Goal: Browse casually

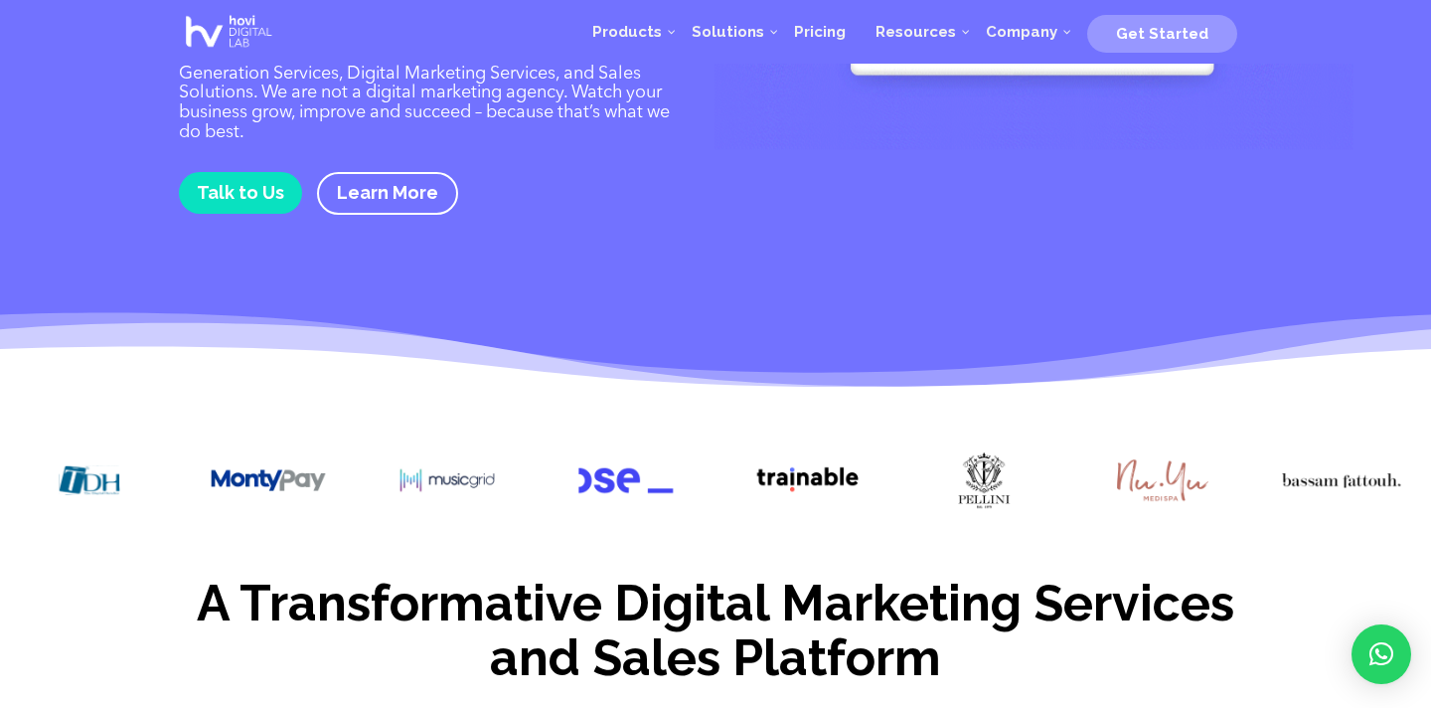
scroll to position [266, 0]
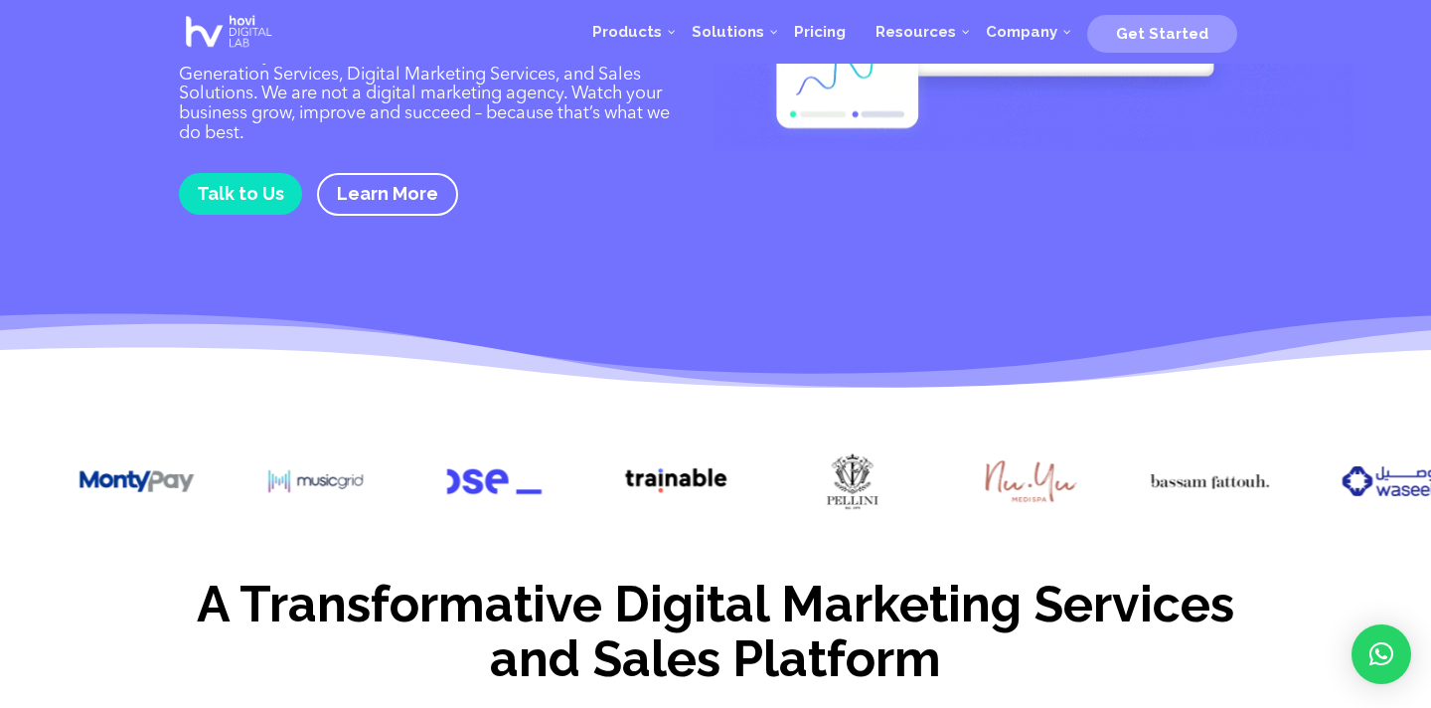
drag, startPoint x: 746, startPoint y: 485, endPoint x: 638, endPoint y: 482, distance: 108.4
click at [638, 482] on img at bounding box center [673, 481] width 119 height 60
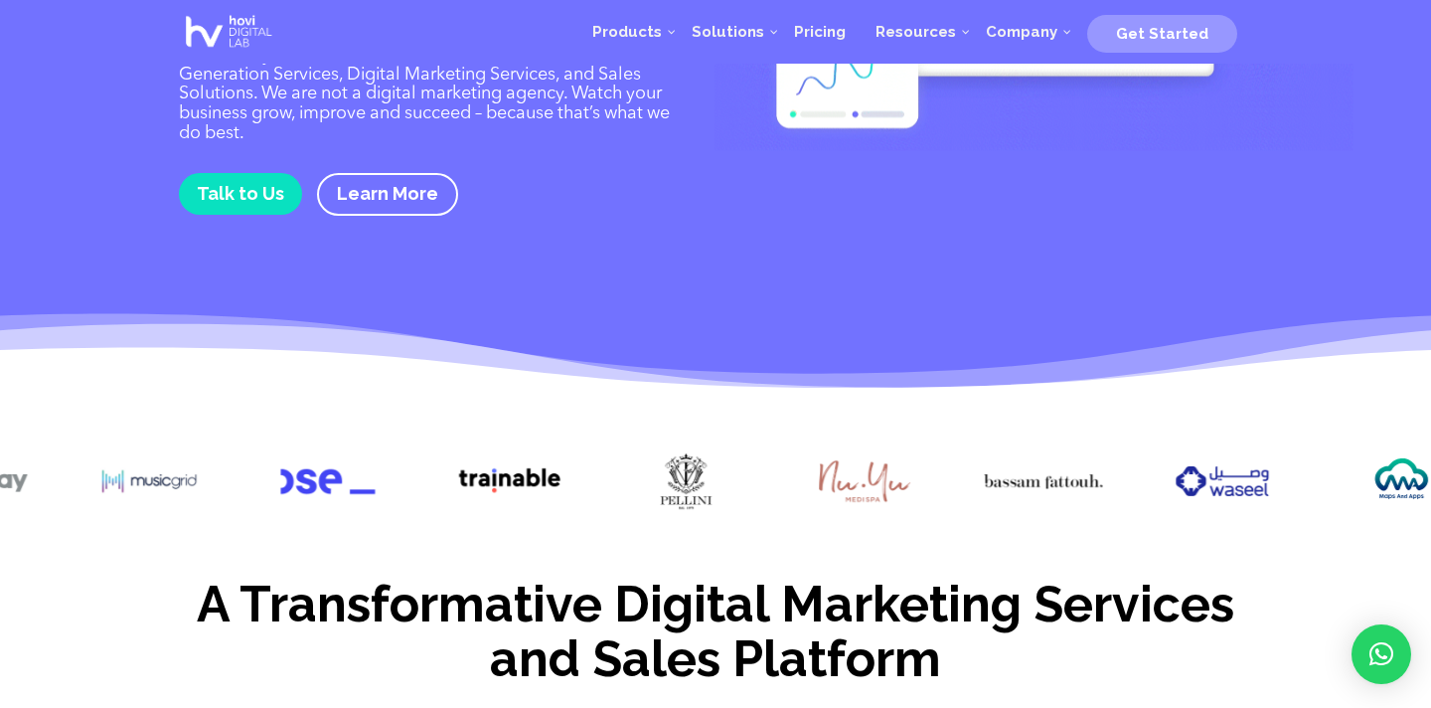
drag, startPoint x: 746, startPoint y: 469, endPoint x: 553, endPoint y: 467, distance: 193.8
click at [553, 467] on div at bounding box center [715, 483] width 1431 height 124
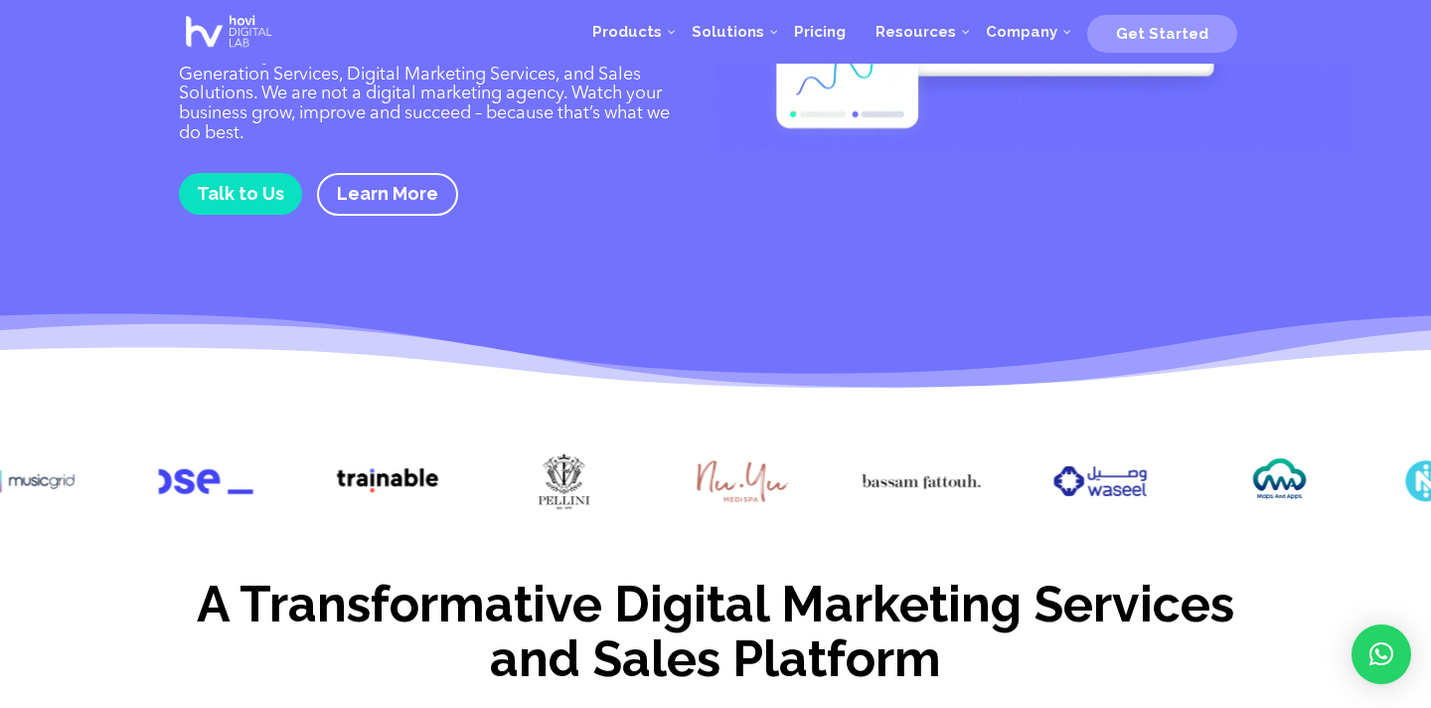
drag, startPoint x: 706, startPoint y: 463, endPoint x: 495, endPoint y: 448, distance: 211.2
click at [495, 448] on div at bounding box center [715, 483] width 1431 height 124
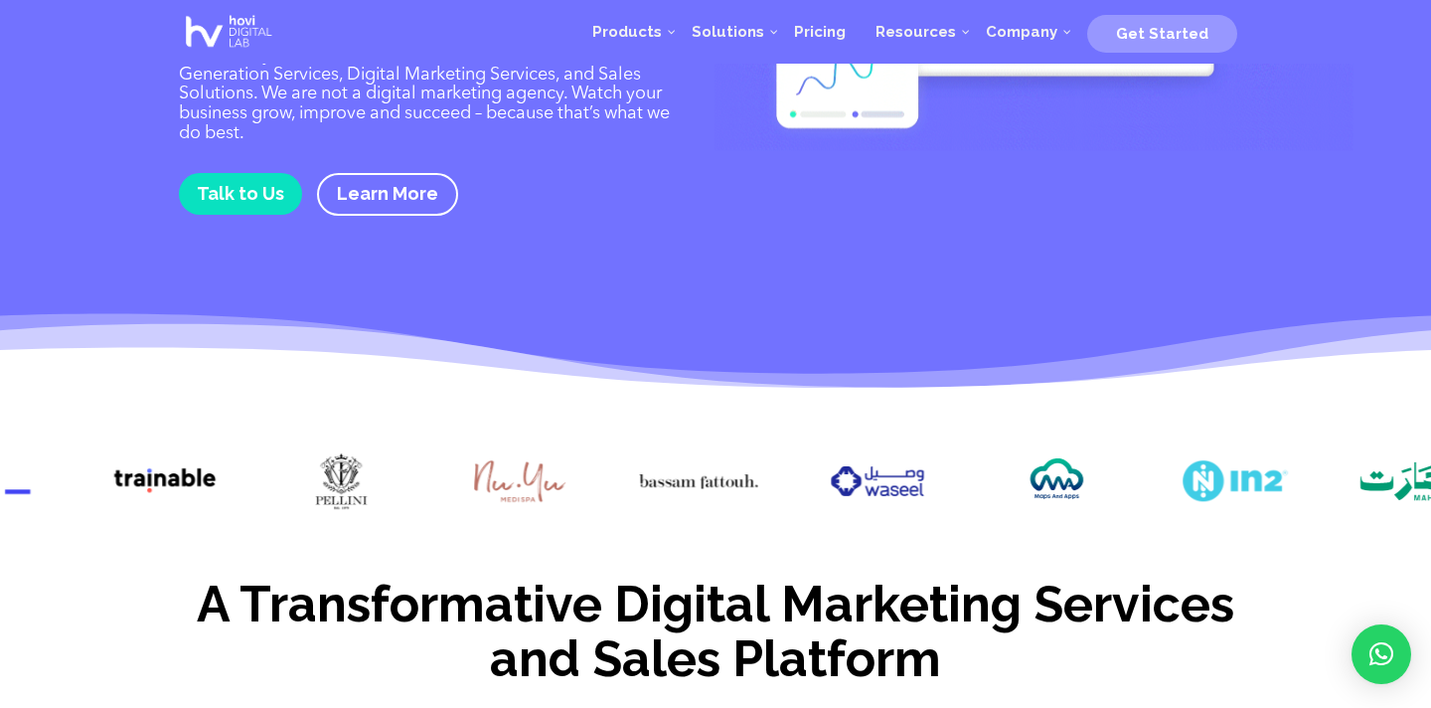
drag, startPoint x: 703, startPoint y: 466, endPoint x: 451, endPoint y: 447, distance: 252.1
click at [451, 447] on div at bounding box center [715, 483] width 1431 height 124
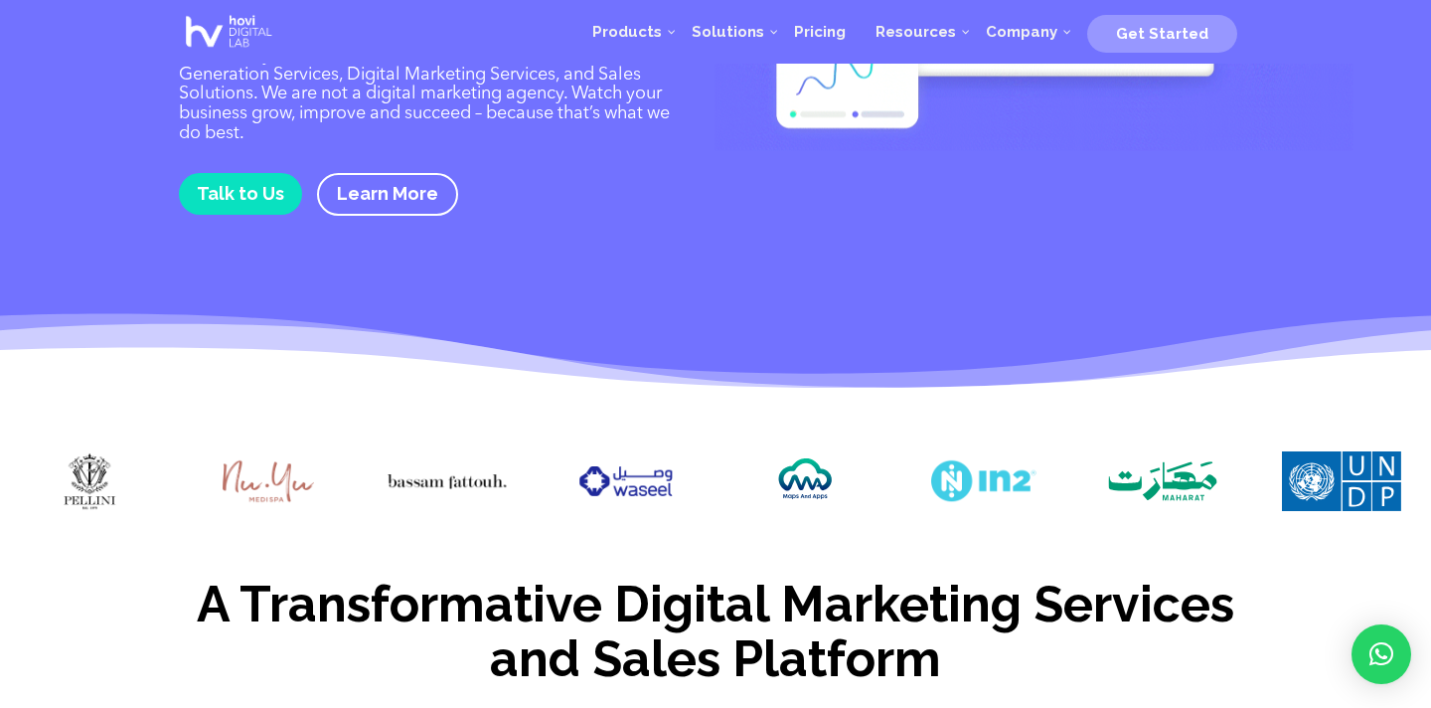
click at [1028, 495] on img at bounding box center [983, 481] width 119 height 60
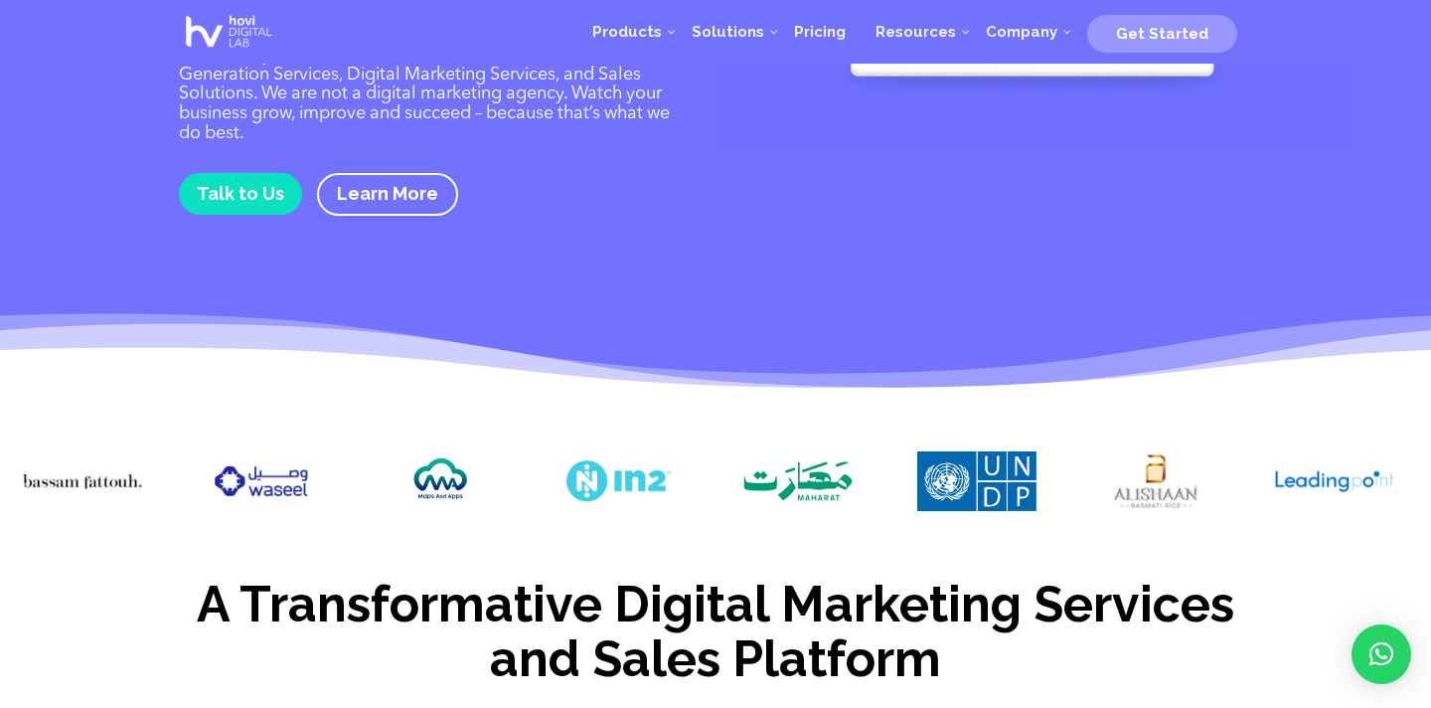
drag, startPoint x: 1012, startPoint y: 484, endPoint x: 601, endPoint y: 418, distance: 415.6
click at [601, 418] on div at bounding box center [715, 481] width 1431 height 127
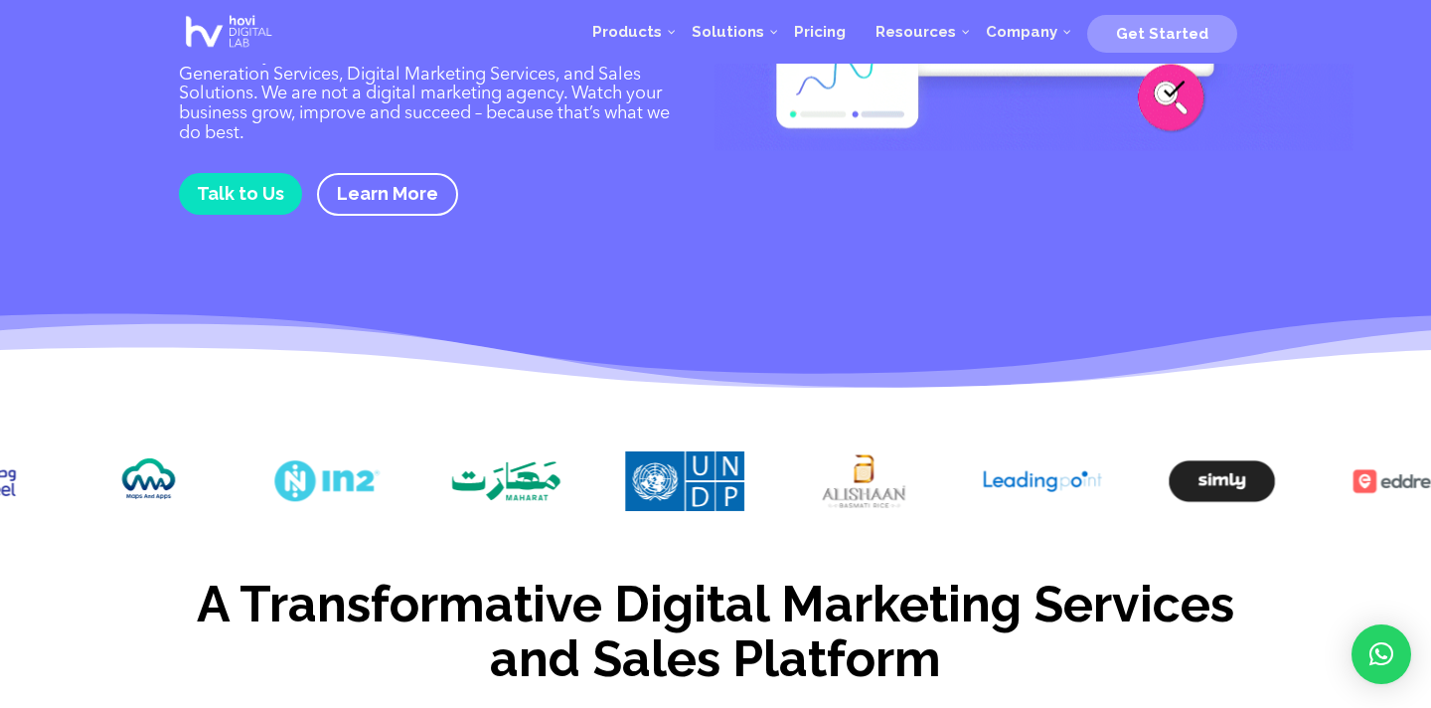
drag, startPoint x: 836, startPoint y: 458, endPoint x: 546, endPoint y: 477, distance: 290.8
click at [546, 477] on img at bounding box center [505, 481] width 119 height 60
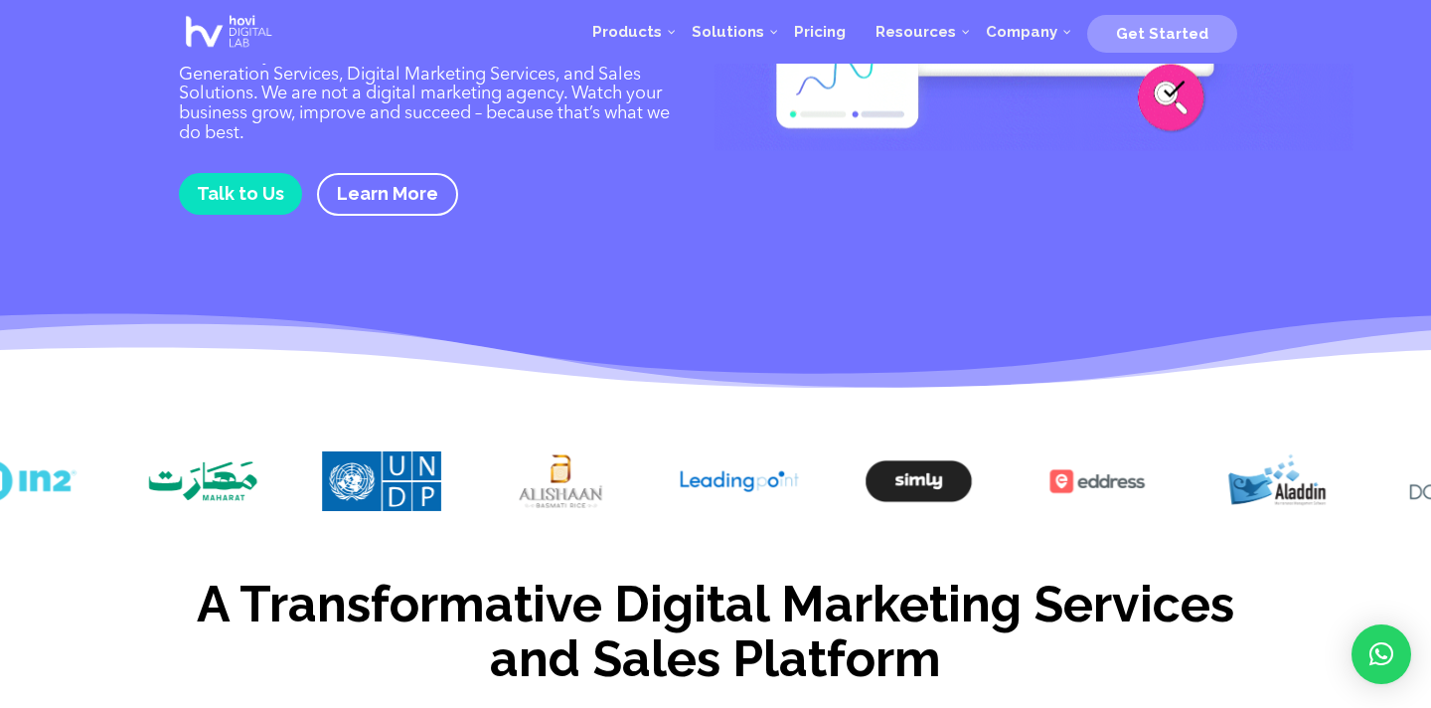
drag, startPoint x: 832, startPoint y: 483, endPoint x: 477, endPoint y: 447, distance: 356.6
click at [477, 449] on div at bounding box center [715, 483] width 1431 height 124
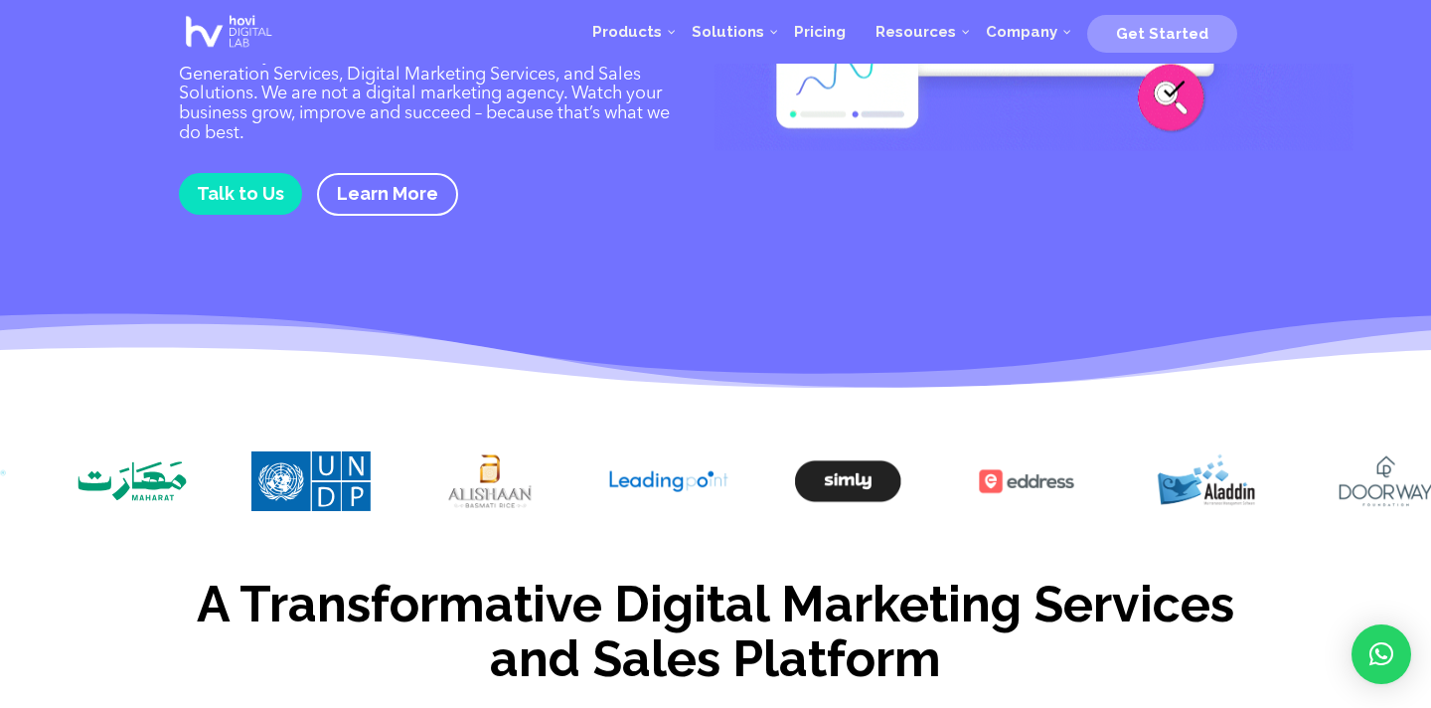
drag, startPoint x: 837, startPoint y: 465, endPoint x: 513, endPoint y: 456, distance: 324.1
click at [788, 457] on img at bounding box center [847, 481] width 119 height 60
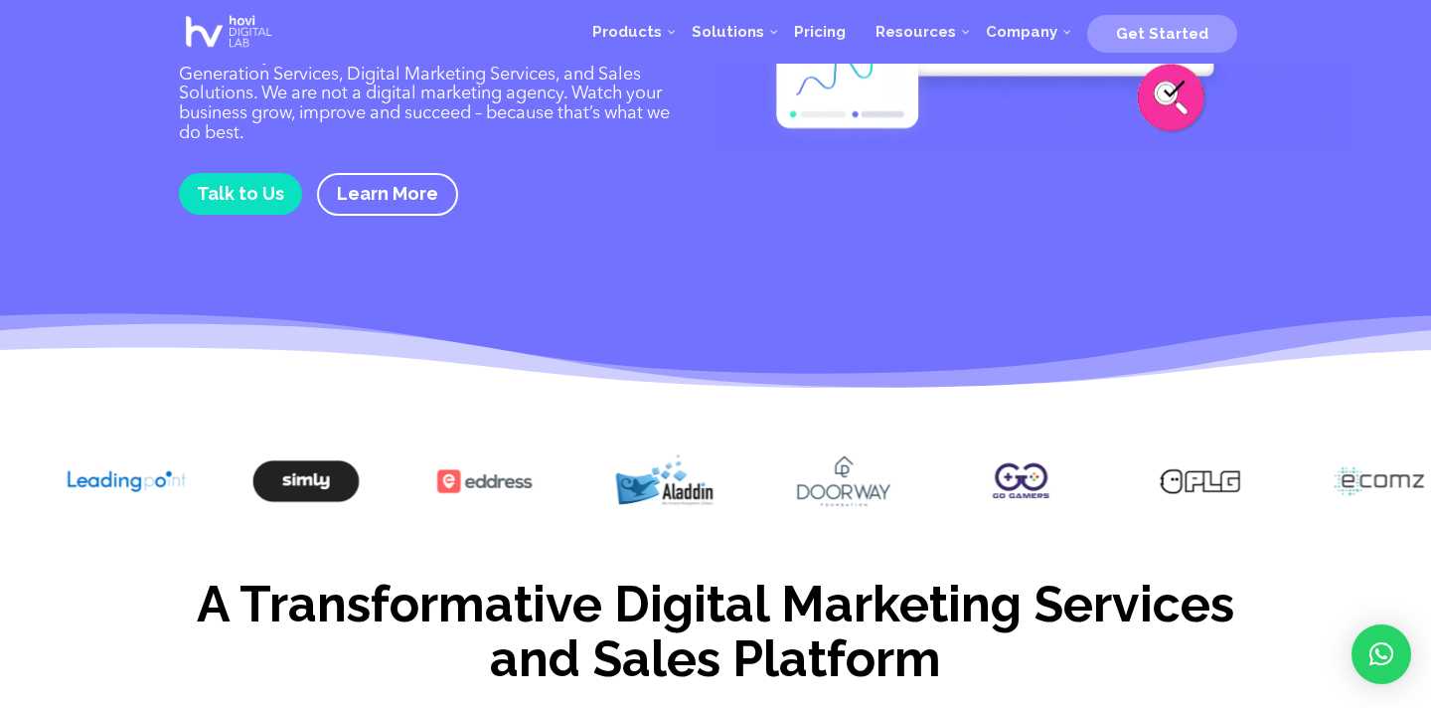
drag, startPoint x: 869, startPoint y: 509, endPoint x: 532, endPoint y: 501, distance: 337.0
click at [604, 501] on img at bounding box center [663, 483] width 119 height 65
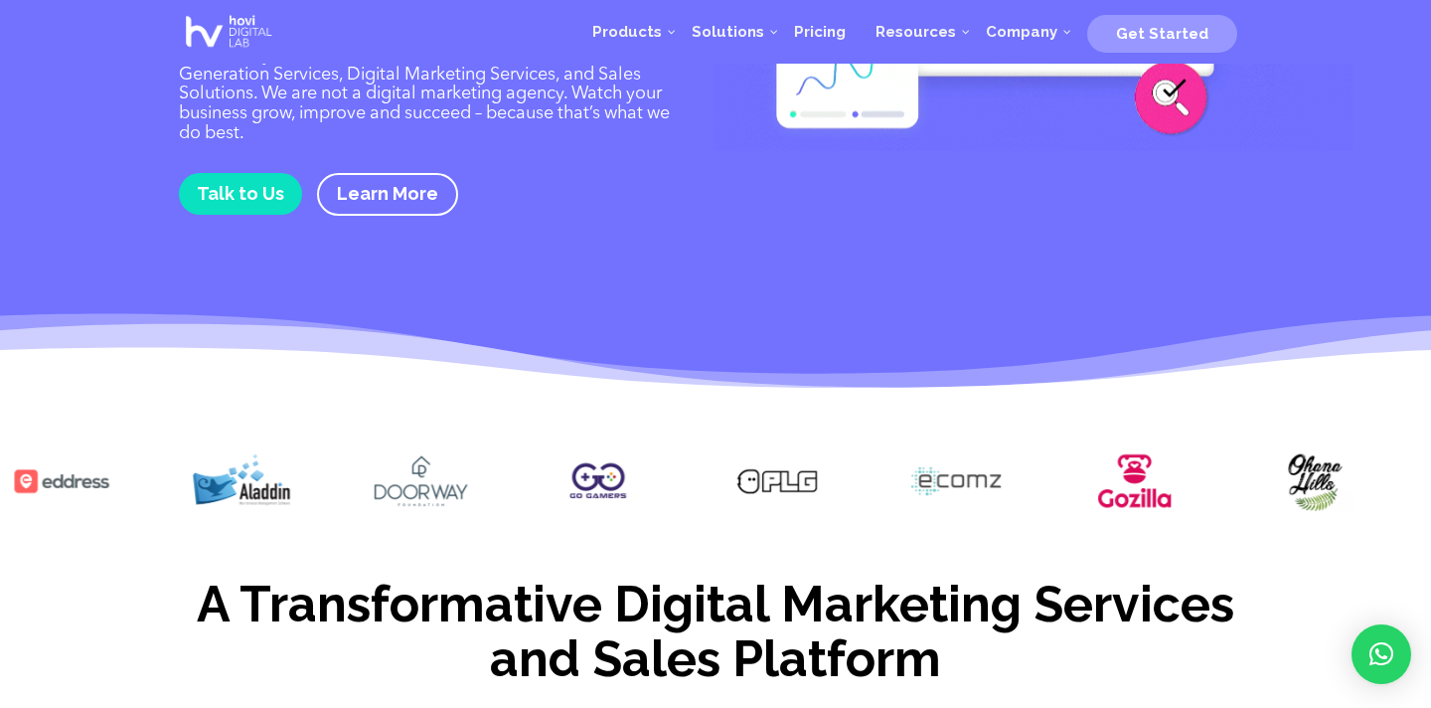
drag, startPoint x: 833, startPoint y: 501, endPoint x: 551, endPoint y: 495, distance: 282.3
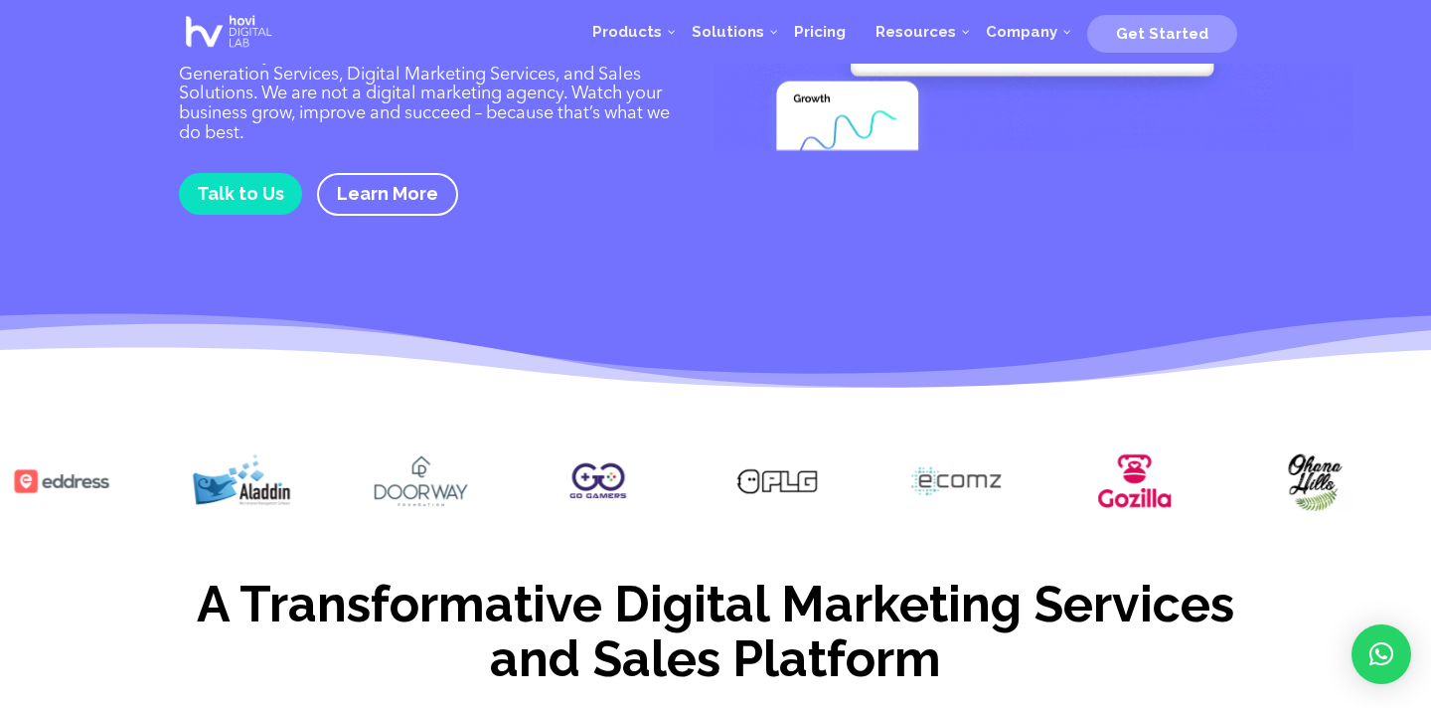
click at [551, 497] on img at bounding box center [598, 481] width 119 height 60
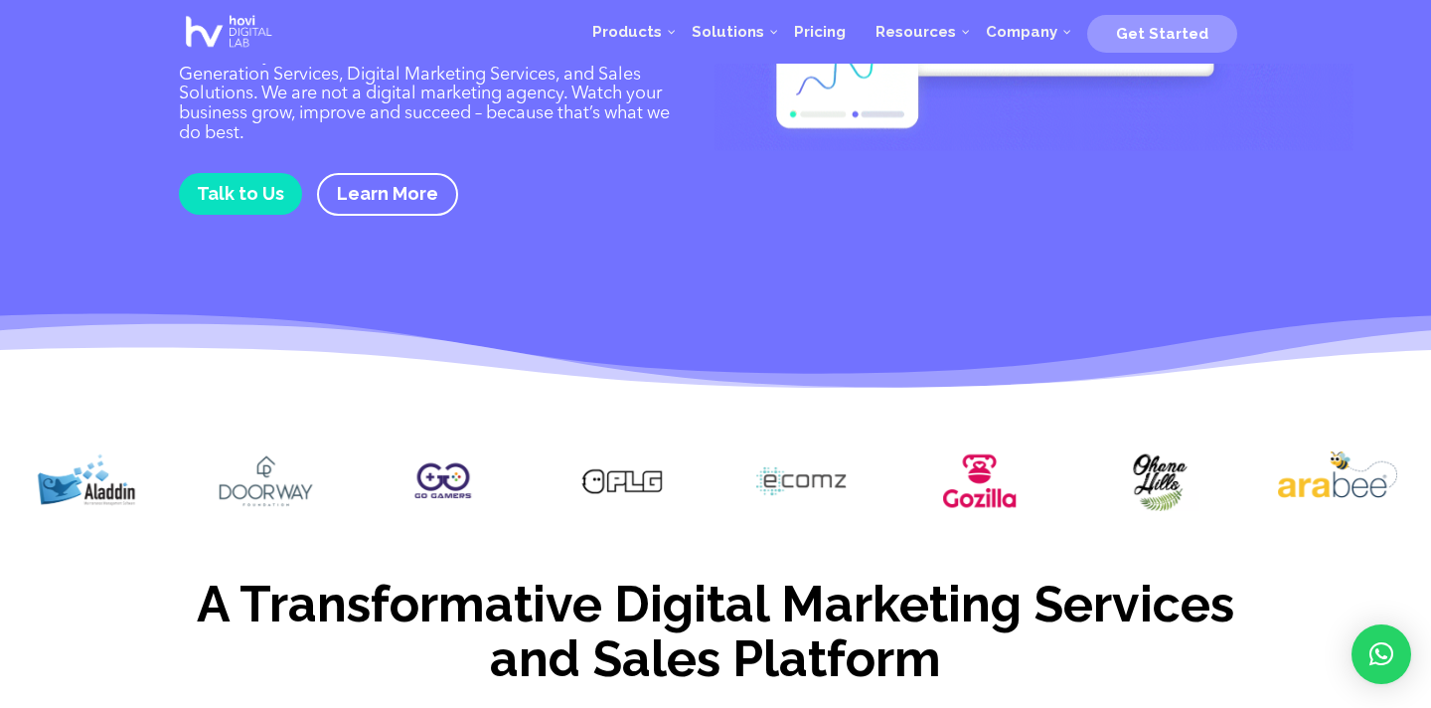
drag, startPoint x: 905, startPoint y: 491, endPoint x: 457, endPoint y: 463, distance: 449.1
click at [741, 462] on img at bounding box center [800, 481] width 119 height 60
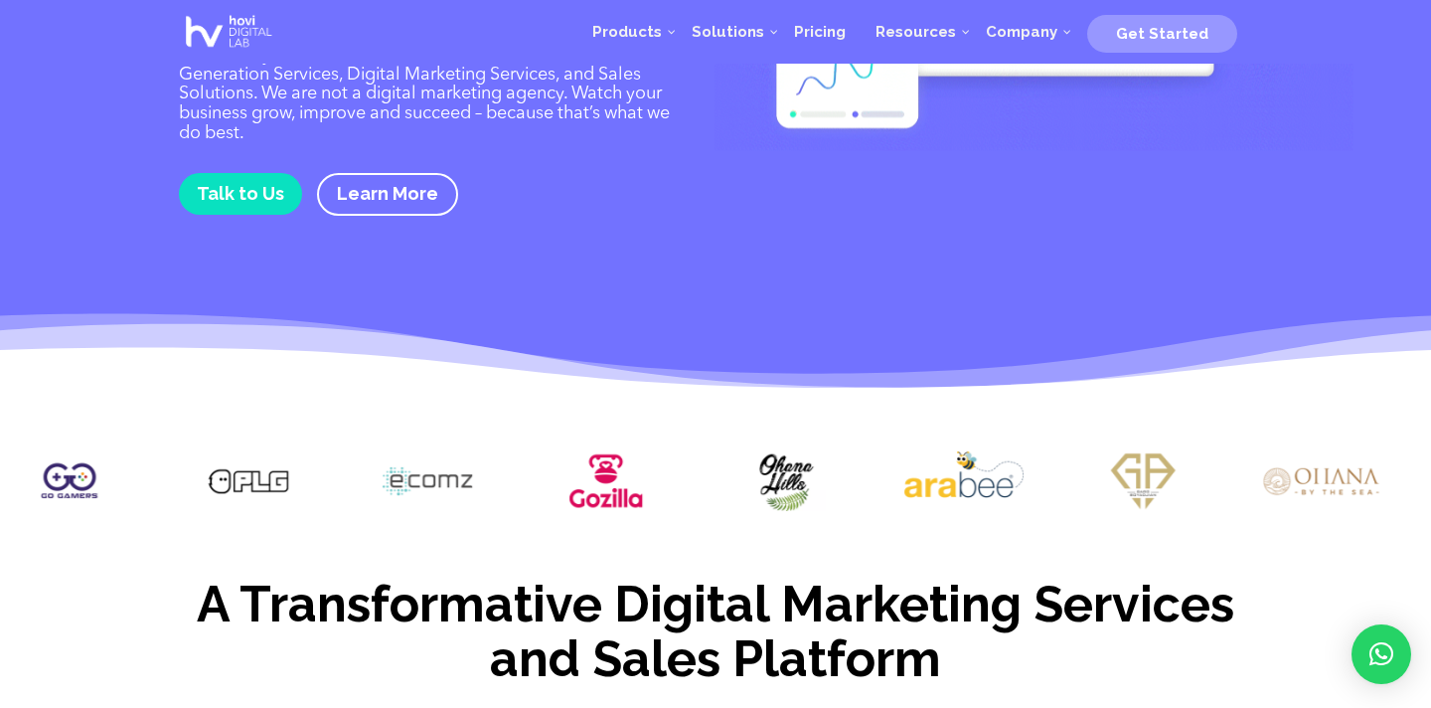
drag, startPoint x: 703, startPoint y: 470, endPoint x: 417, endPoint y: 467, distance: 285.2
click at [417, 467] on div at bounding box center [715, 483] width 1431 height 124
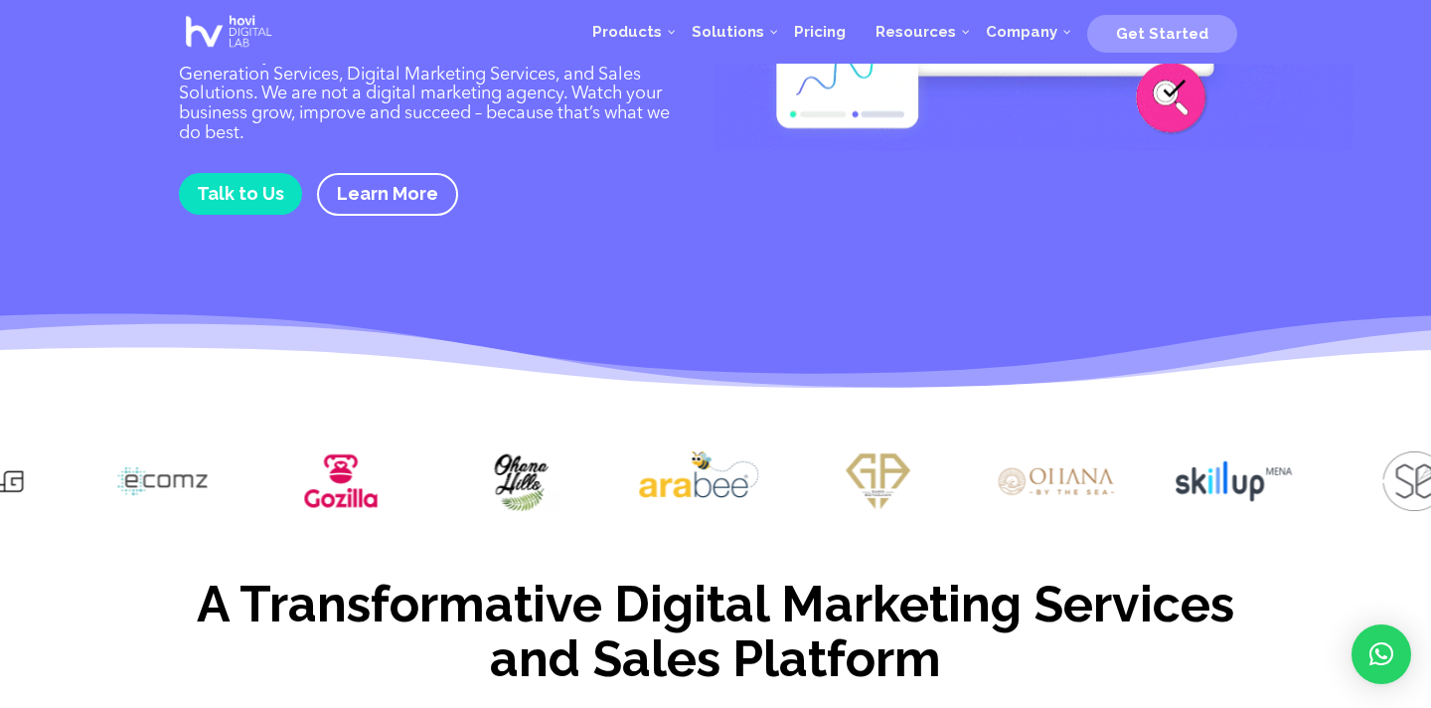
click at [882, 477] on img at bounding box center [877, 481] width 119 height 60
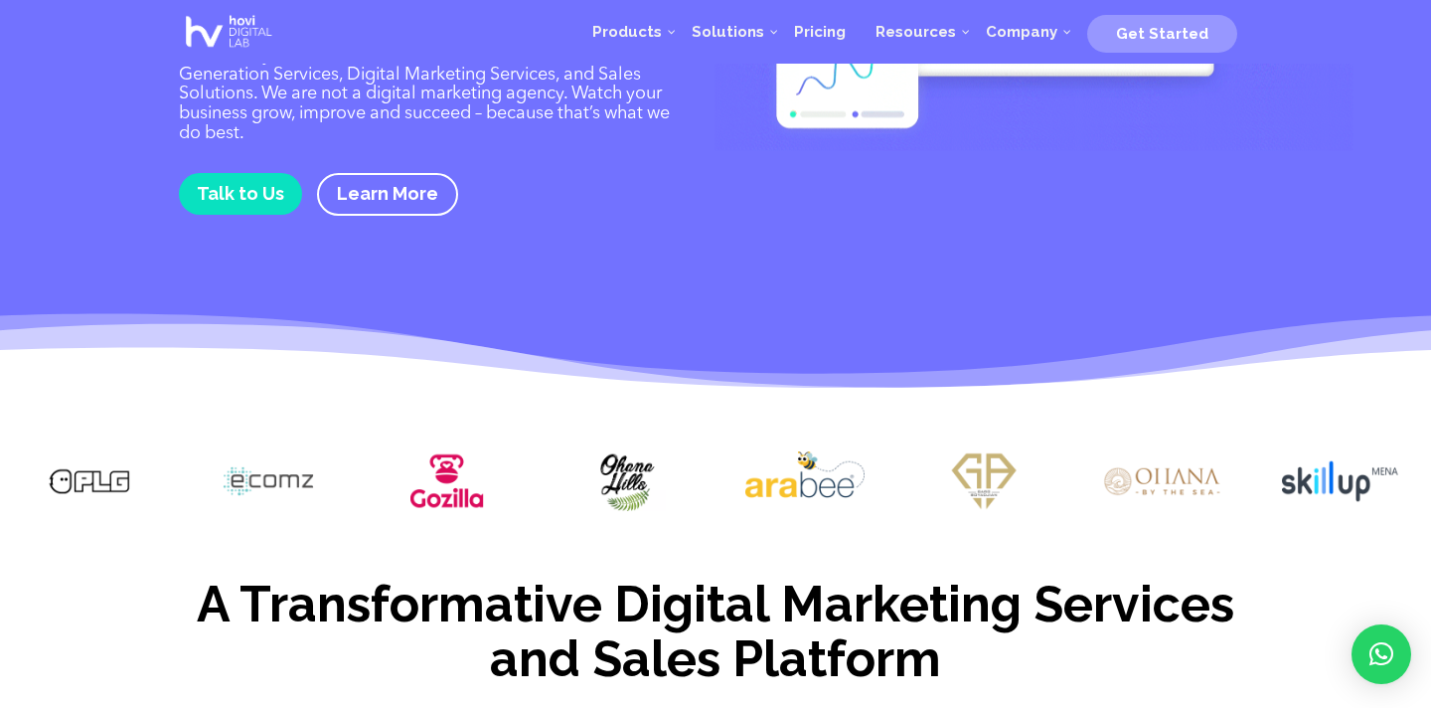
click at [924, 477] on img at bounding box center [983, 481] width 119 height 60
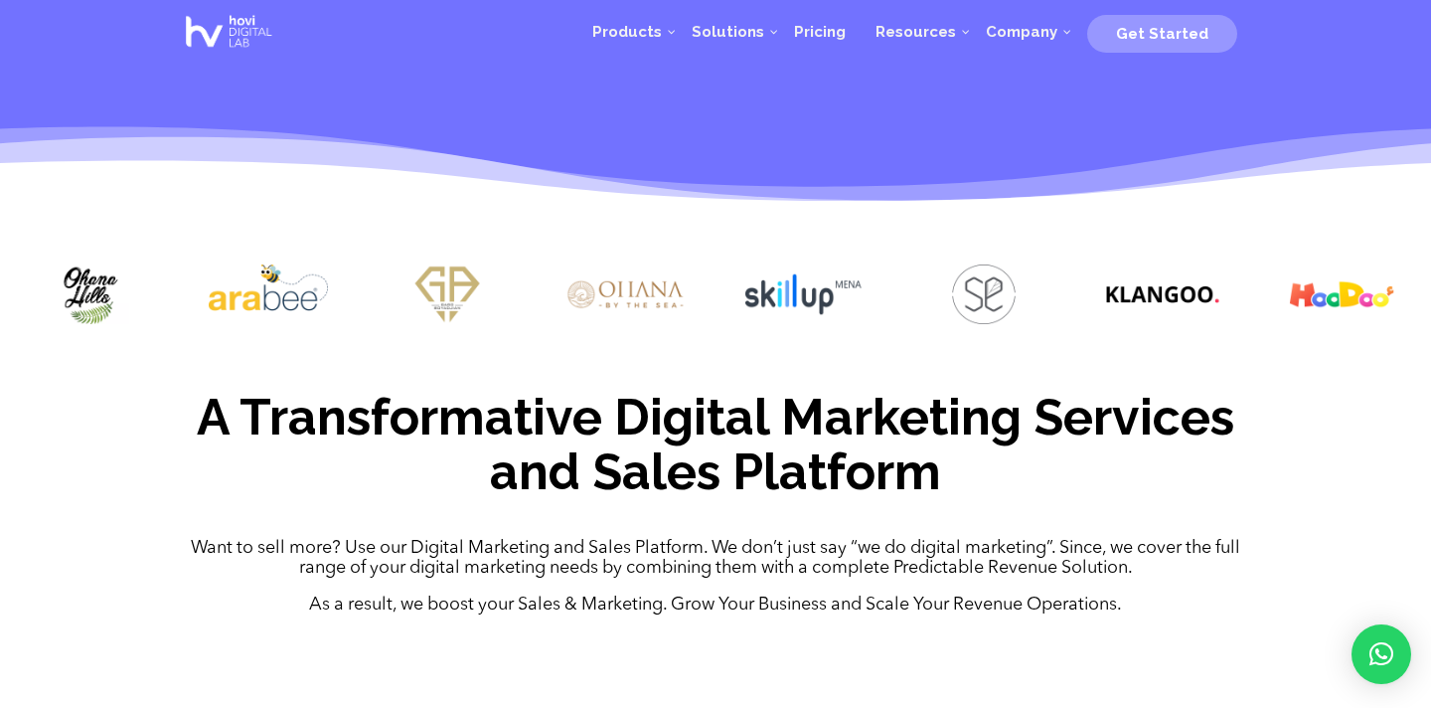
scroll to position [445, 0]
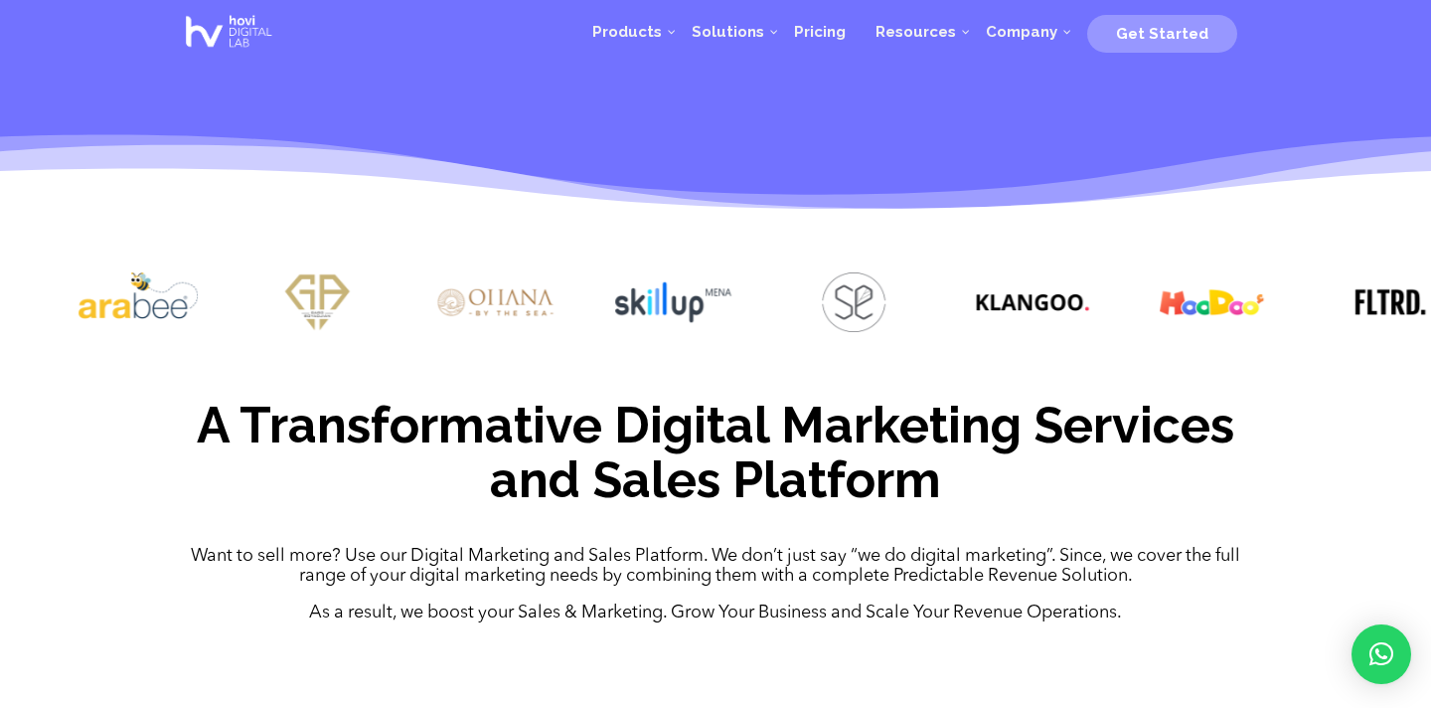
drag, startPoint x: 969, startPoint y: 331, endPoint x: 758, endPoint y: 303, distance: 212.5
click at [794, 303] on img at bounding box center [853, 302] width 119 height 60
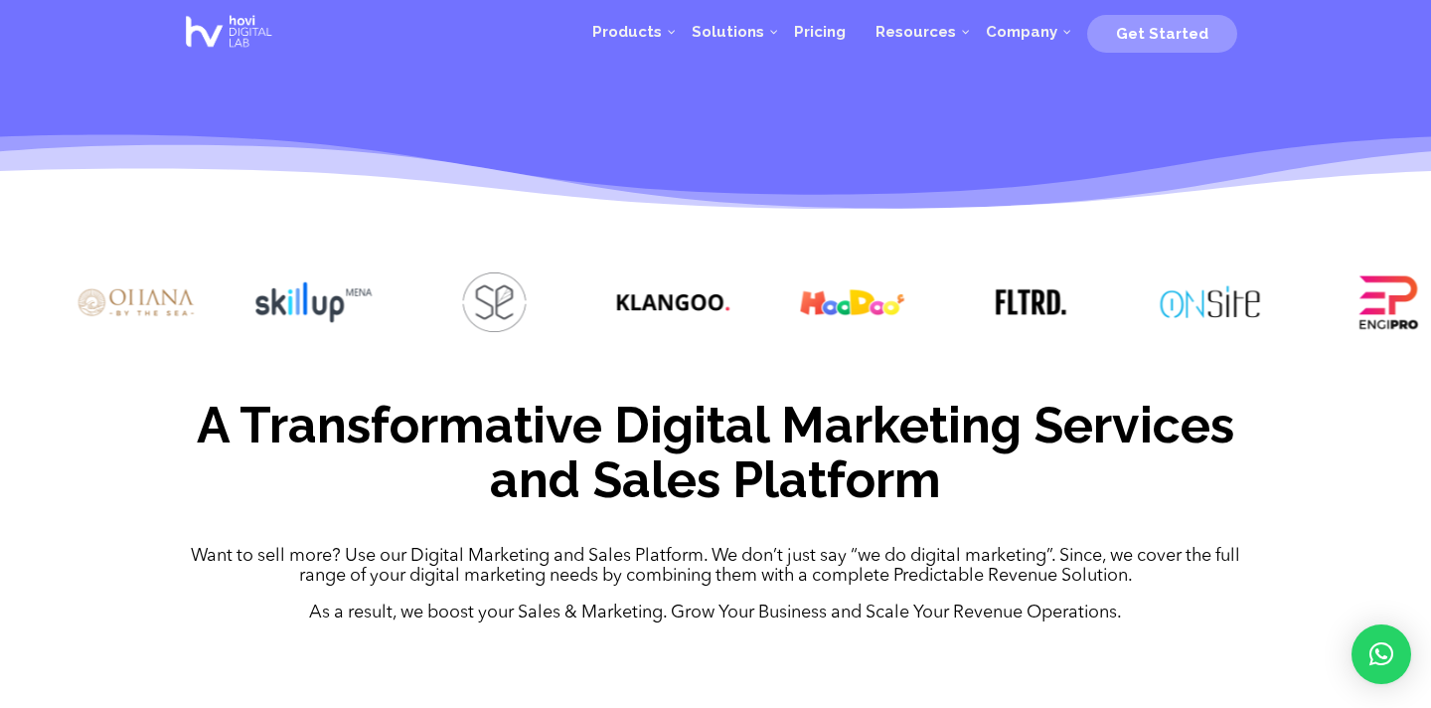
drag, startPoint x: 938, startPoint y: 316, endPoint x: 681, endPoint y: 293, distance: 258.4
click at [681, 294] on img at bounding box center [672, 302] width 119 height 60
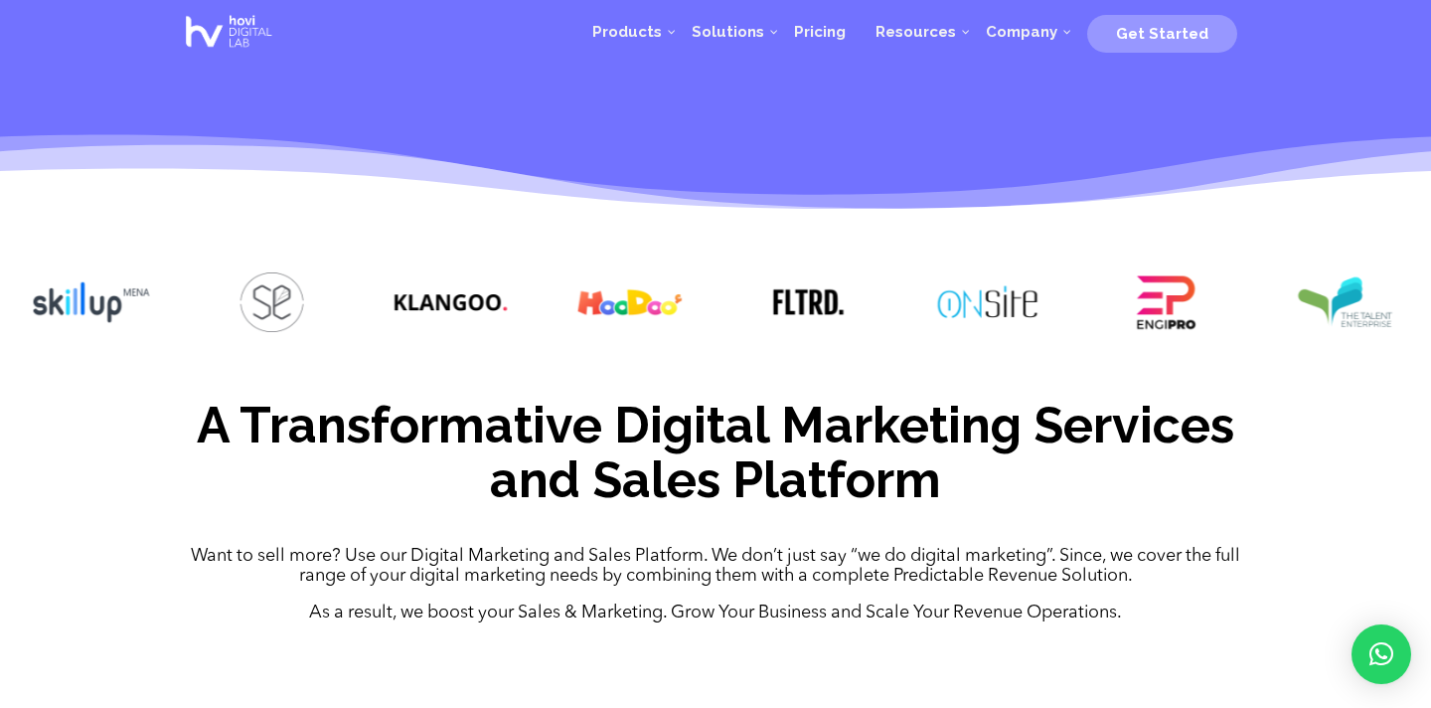
drag, startPoint x: 885, startPoint y: 315, endPoint x: 583, endPoint y: 311, distance: 302.1
click at [584, 312] on img at bounding box center [629, 302] width 119 height 60
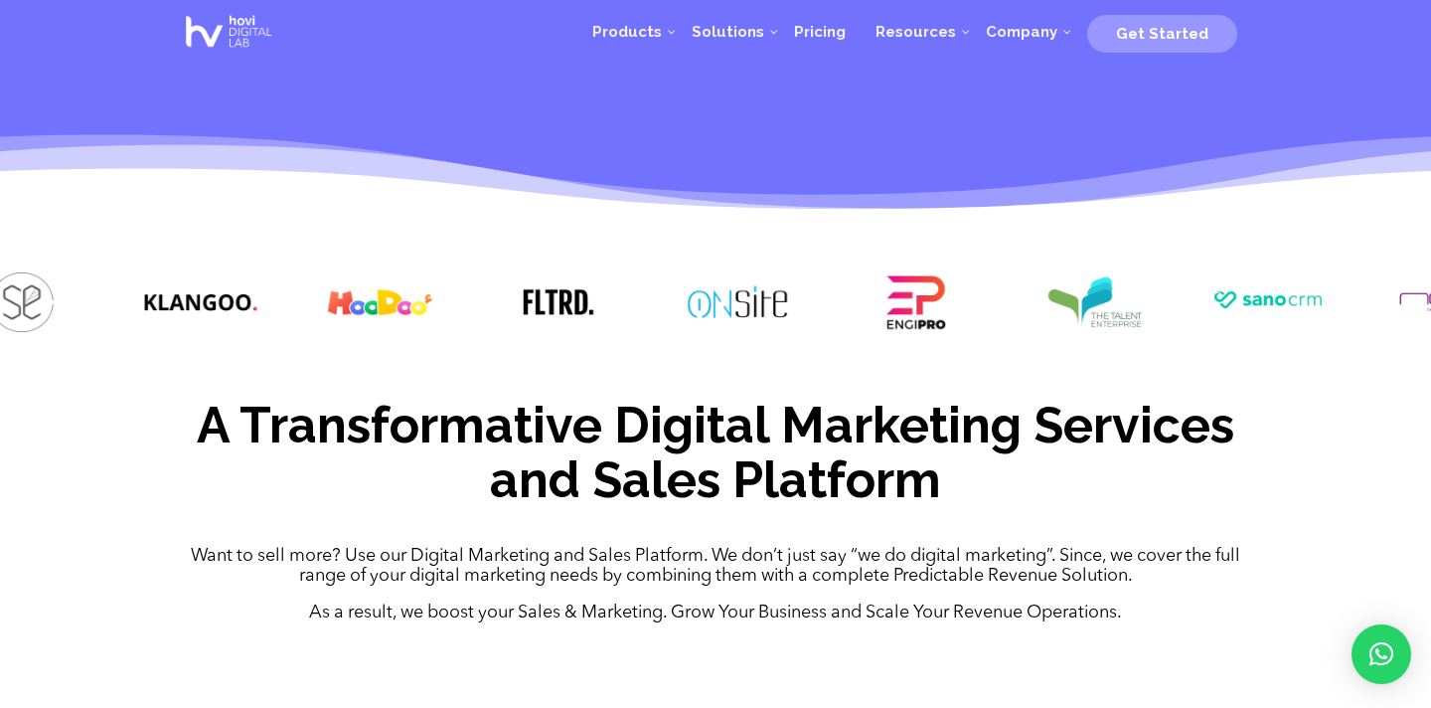
drag, startPoint x: 771, startPoint y: 316, endPoint x: 569, endPoint y: 315, distance: 201.7
click at [569, 315] on div at bounding box center [715, 304] width 1431 height 124
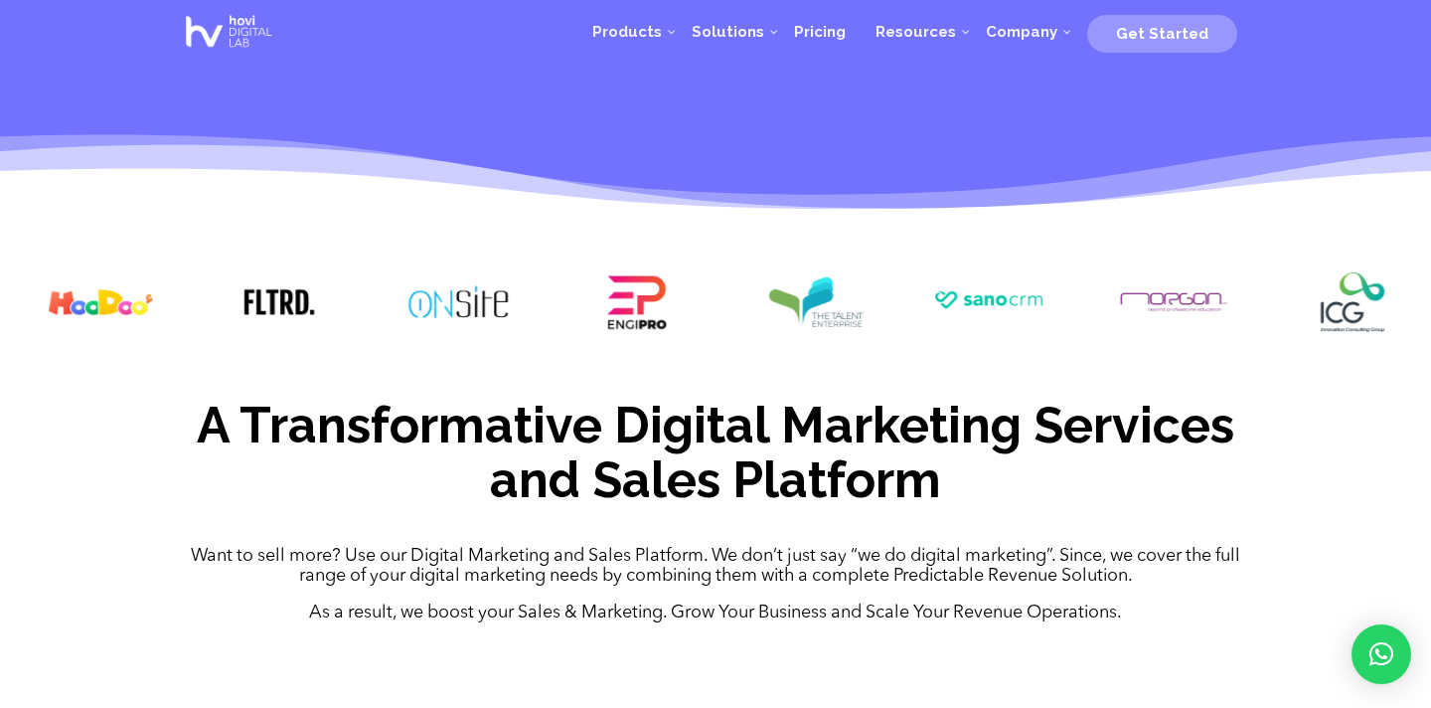
drag, startPoint x: 764, startPoint y: 296, endPoint x: 538, endPoint y: 294, distance: 226.6
click at [538, 294] on div at bounding box center [715, 304] width 1431 height 124
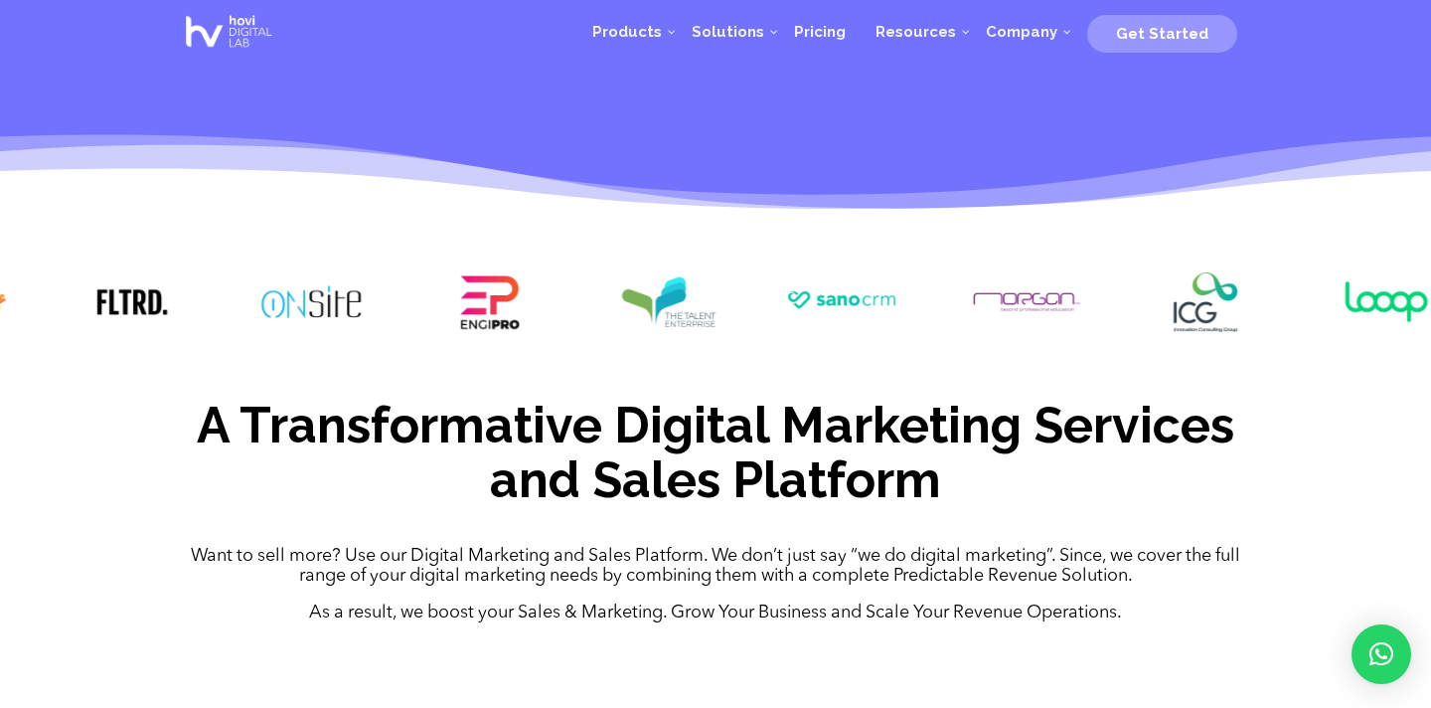
drag, startPoint x: 721, startPoint y: 283, endPoint x: 575, endPoint y: 287, distance: 146.1
click at [572, 288] on div at bounding box center [715, 304] width 1431 height 124
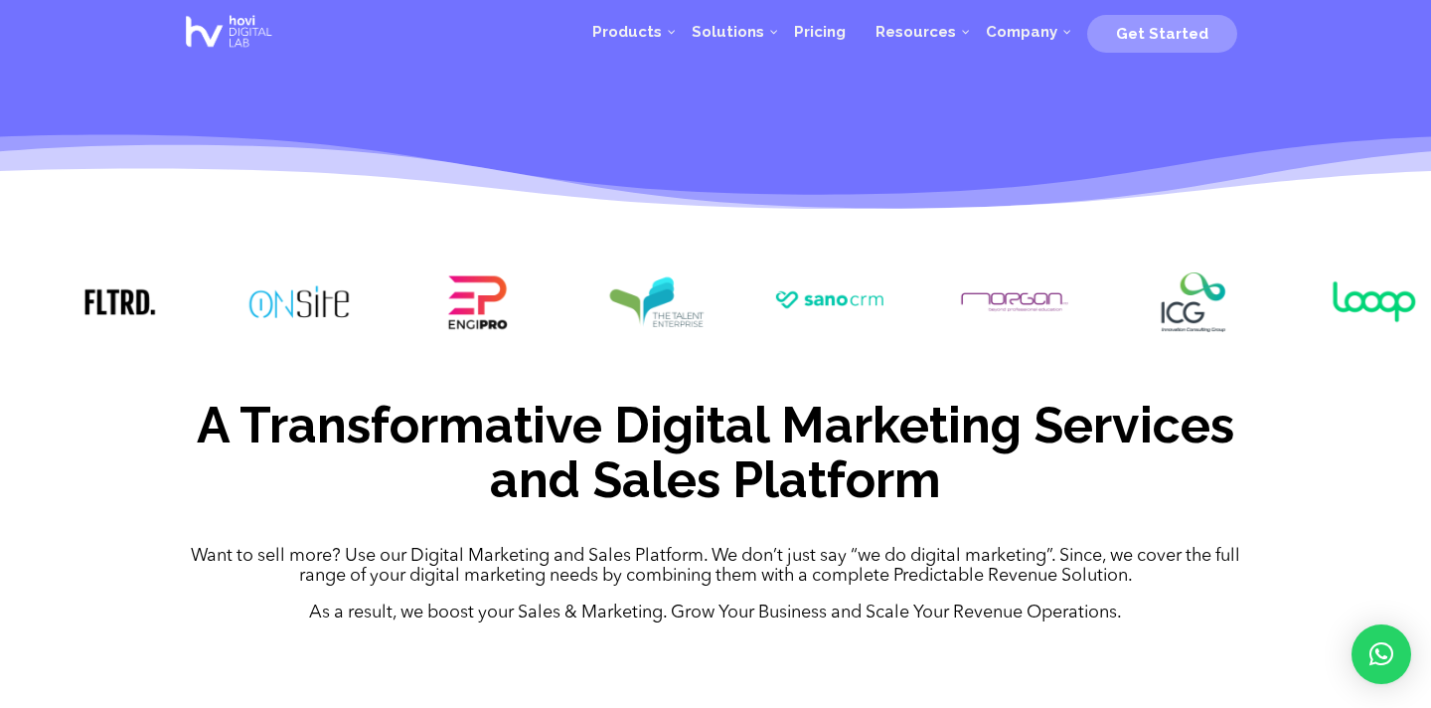
drag, startPoint x: 857, startPoint y: 301, endPoint x: 597, endPoint y: 290, distance: 259.6
click at [776, 291] on img at bounding box center [835, 299] width 119 height 54
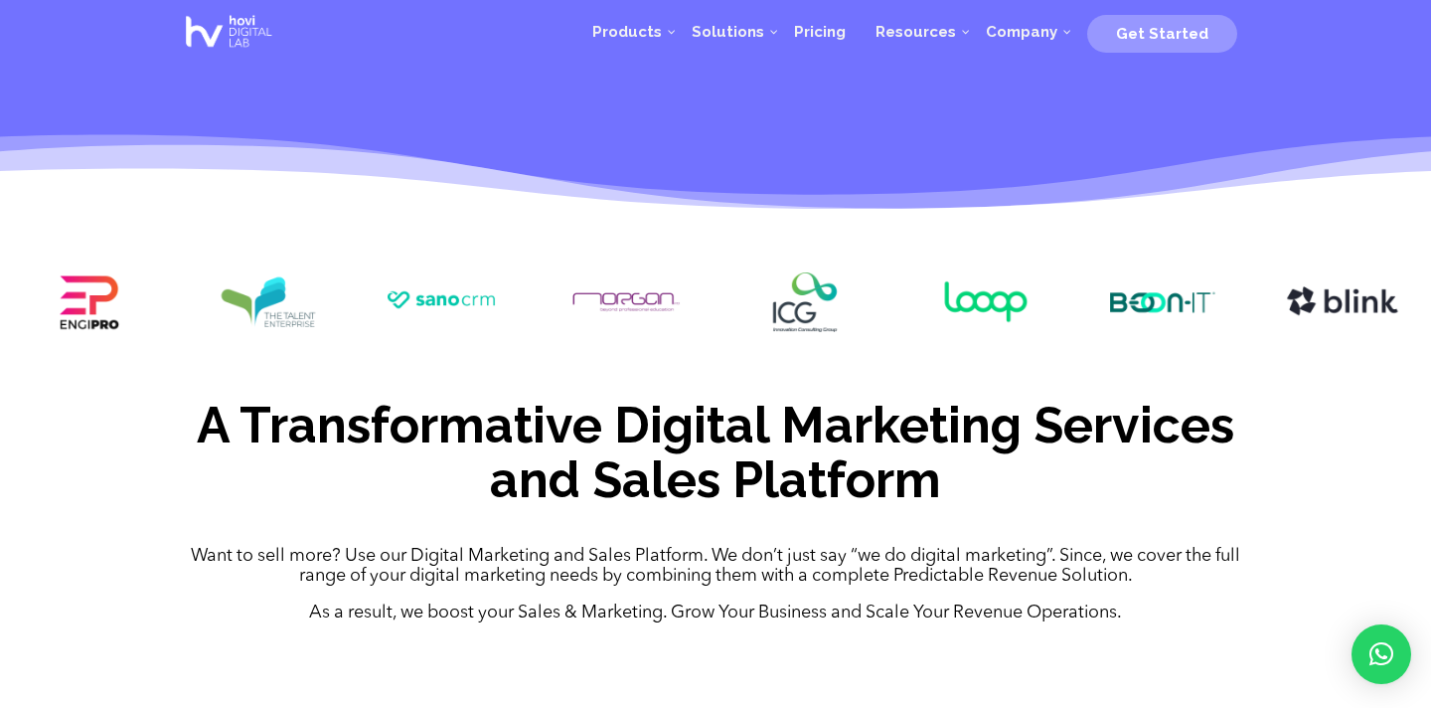
drag, startPoint x: 556, startPoint y: 304, endPoint x: 465, endPoint y: 328, distance: 93.5
click at [434, 329] on div at bounding box center [447, 304] width 119 height 65
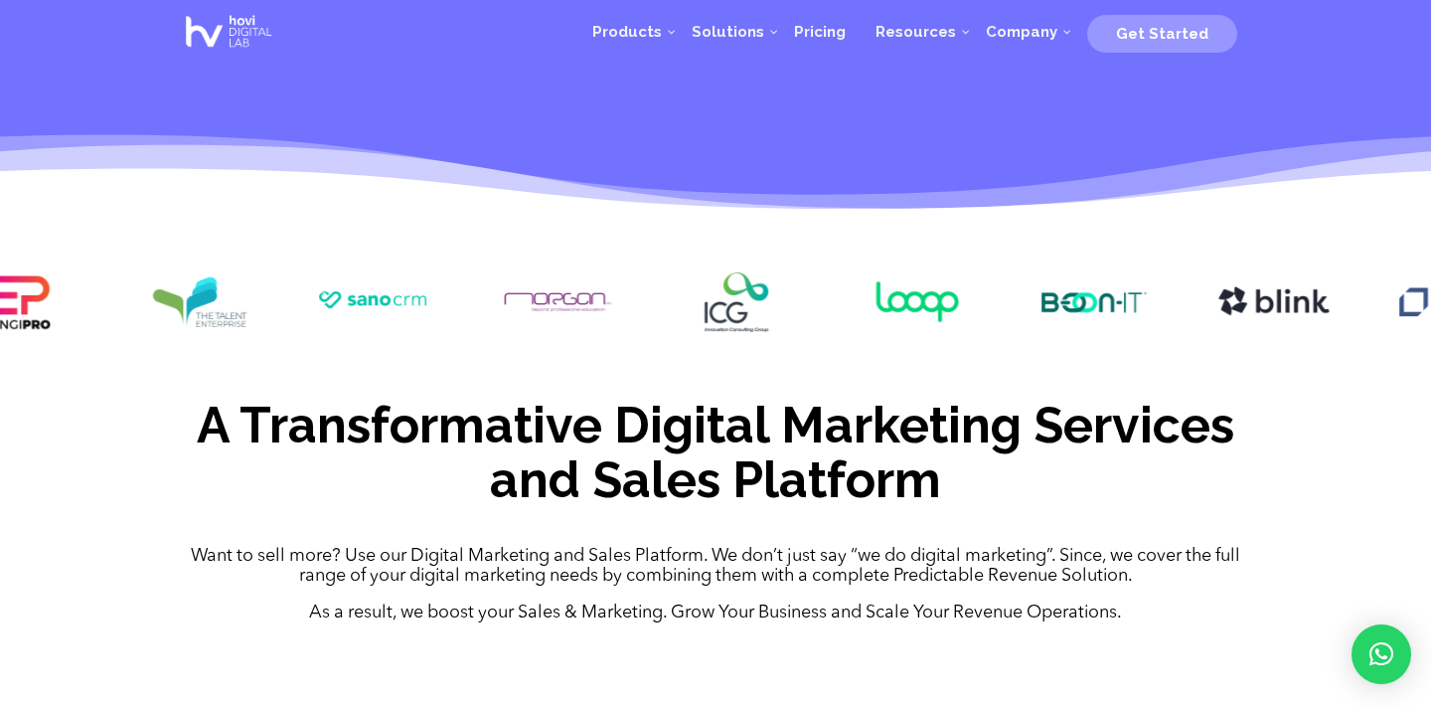
drag, startPoint x: 564, startPoint y: 319, endPoint x: 512, endPoint y: 319, distance: 52.7
click at [512, 319] on img at bounding box center [557, 302] width 119 height 60
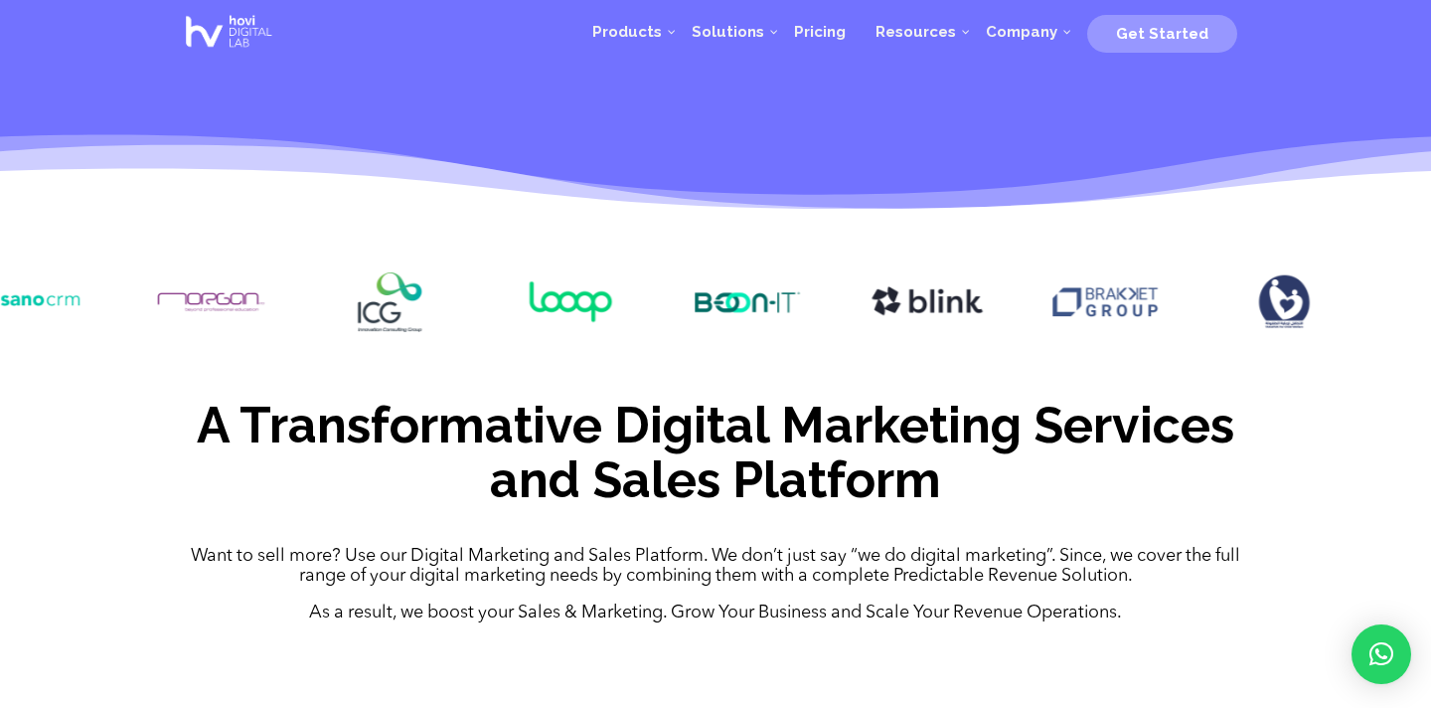
drag, startPoint x: 910, startPoint y: 316, endPoint x: 618, endPoint y: 302, distance: 292.5
click at [618, 302] on div at bounding box center [715, 304] width 1431 height 124
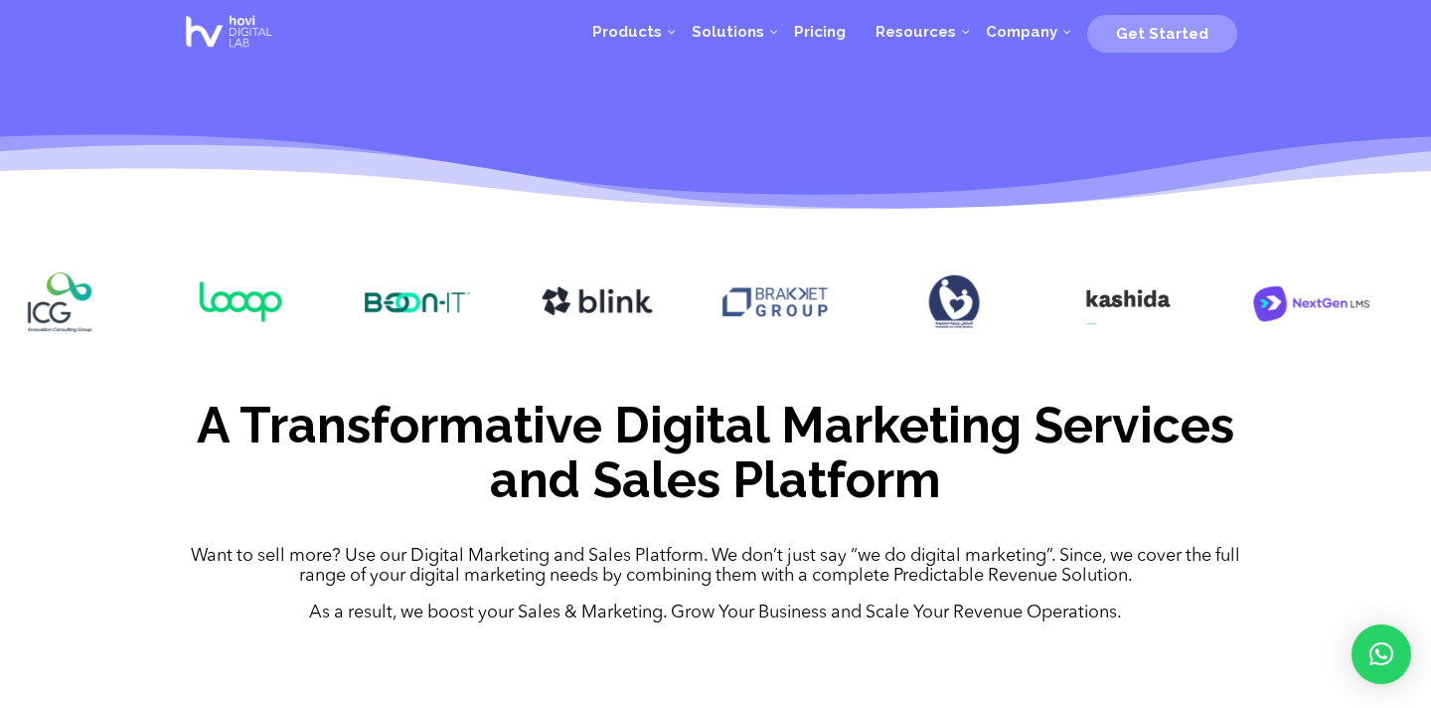
drag, startPoint x: 918, startPoint y: 329, endPoint x: 549, endPoint y: 331, distance: 369.7
click at [548, 331] on img at bounding box center [596, 302] width 119 height 60
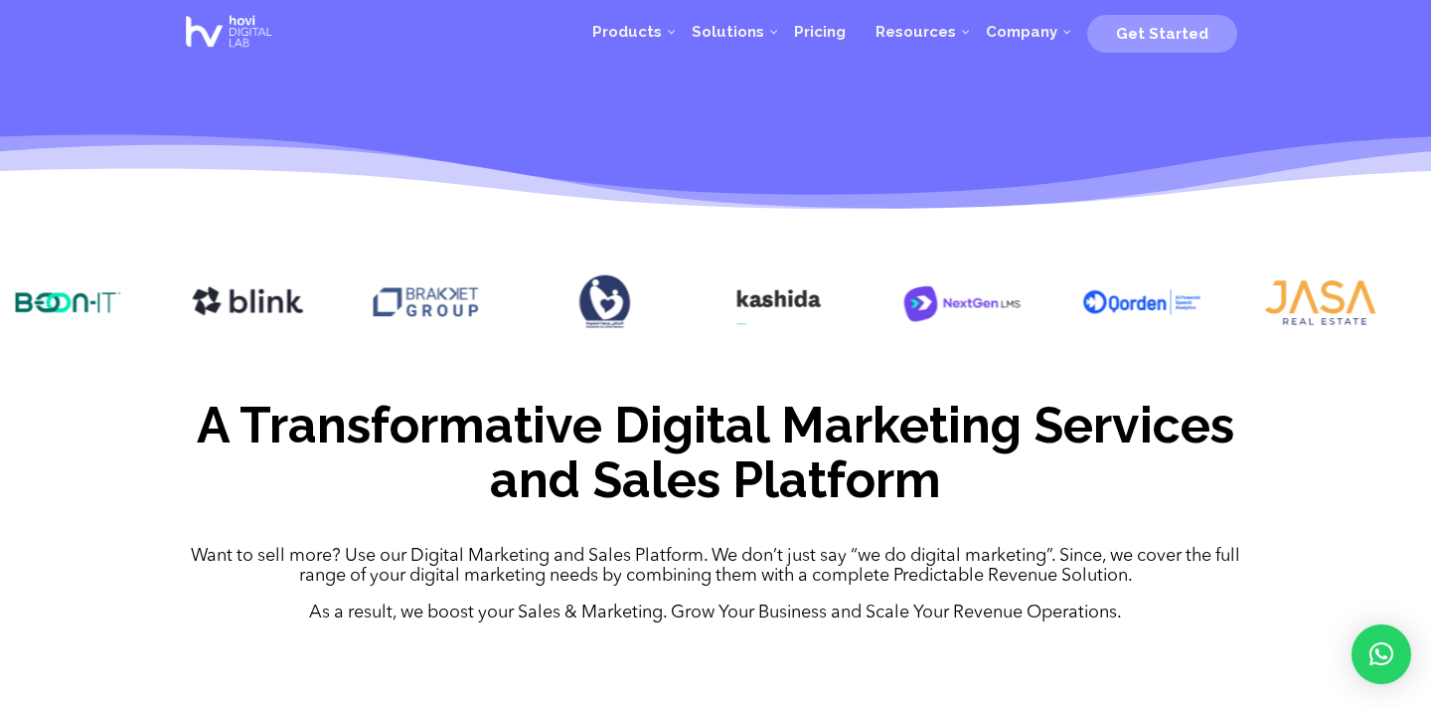
drag, startPoint x: 849, startPoint y: 319, endPoint x: 533, endPoint y: 319, distance: 316.0
click at [533, 319] on div at bounding box center [715, 304] width 1431 height 124
drag, startPoint x: 672, startPoint y: 312, endPoint x: 300, endPoint y: 316, distance: 371.7
click at [300, 316] on div at bounding box center [715, 304] width 1431 height 124
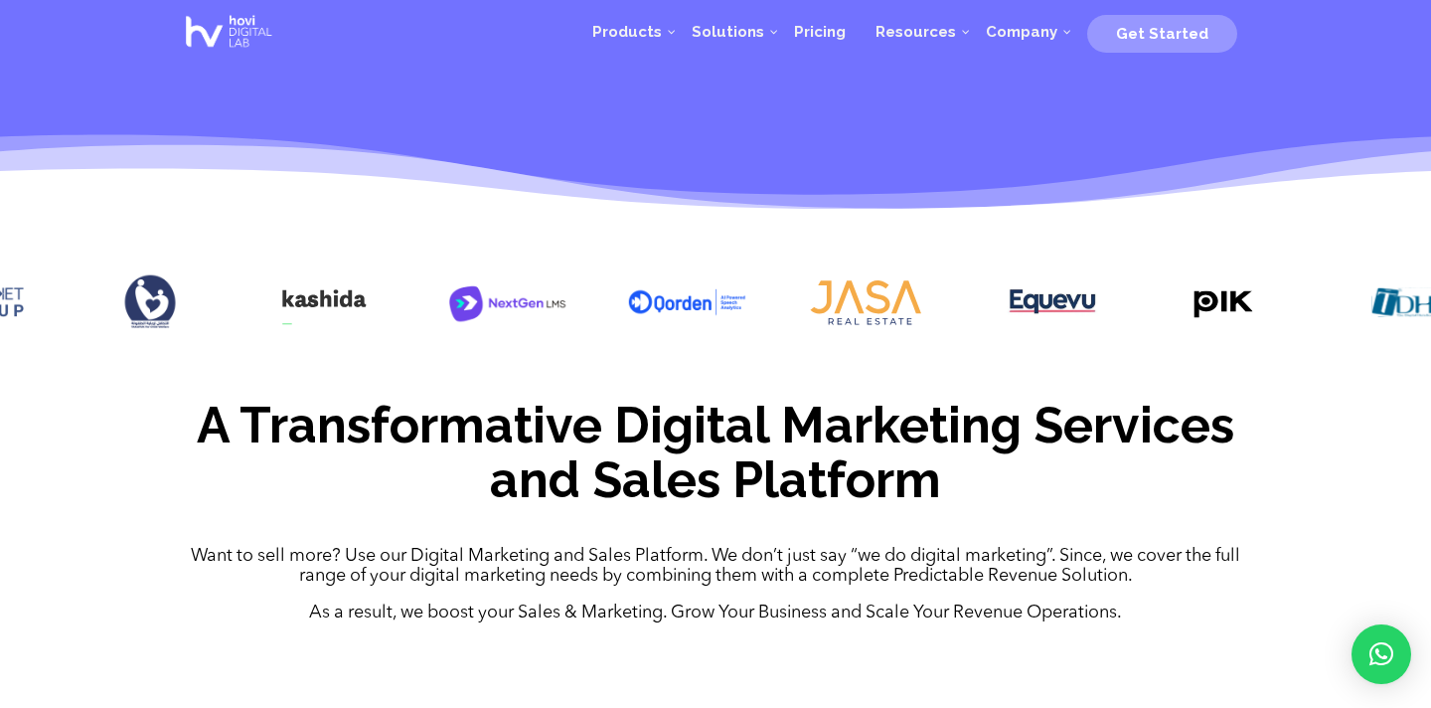
drag, startPoint x: 678, startPoint y: 321, endPoint x: 351, endPoint y: 291, distance: 328.3
click at [355, 292] on div at bounding box center [715, 304] width 1431 height 124
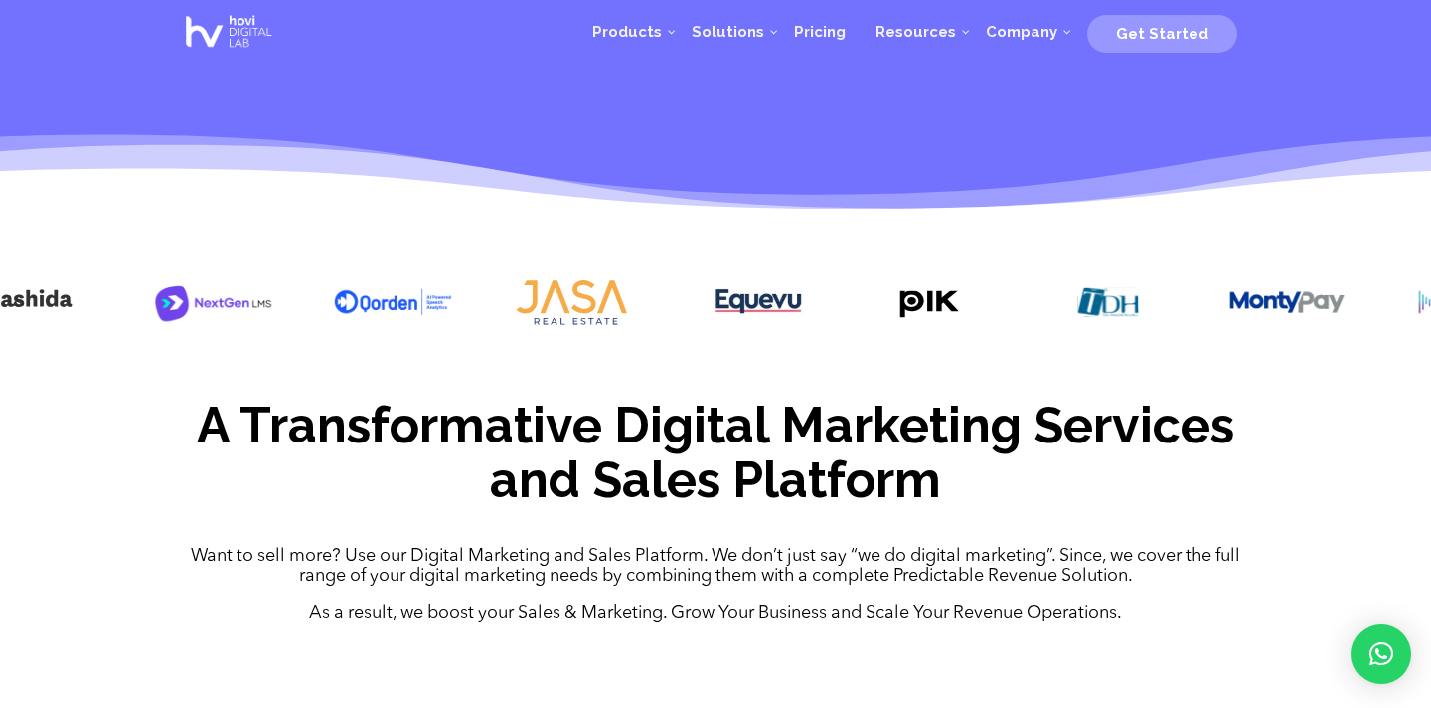
drag, startPoint x: 546, startPoint y: 294, endPoint x: 379, endPoint y: 289, distance: 167.0
click at [512, 290] on img at bounding box center [571, 302] width 119 height 60
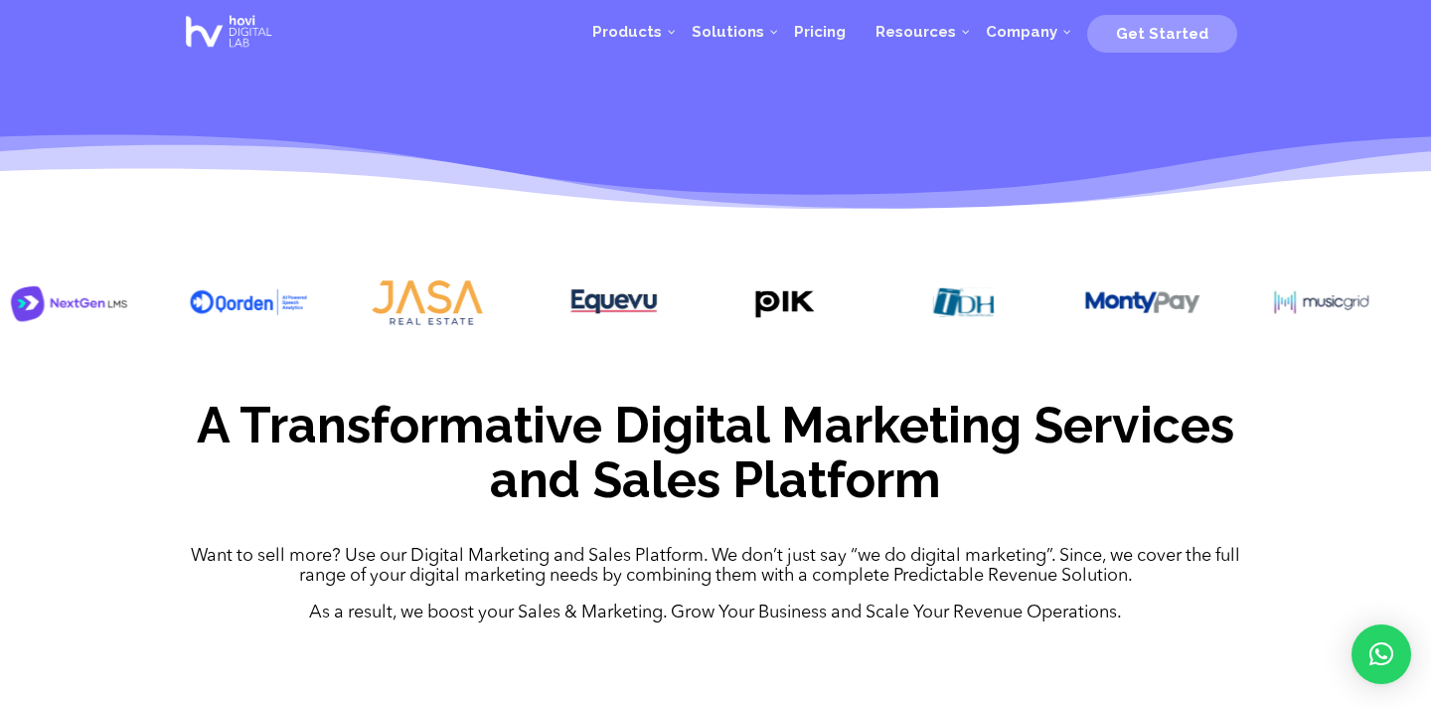
drag, startPoint x: 505, startPoint y: 334, endPoint x: 315, endPoint y: 297, distance: 193.3
click at [371, 318] on div at bounding box center [715, 304] width 1431 height 124
